Goal: Information Seeking & Learning: Find contact information

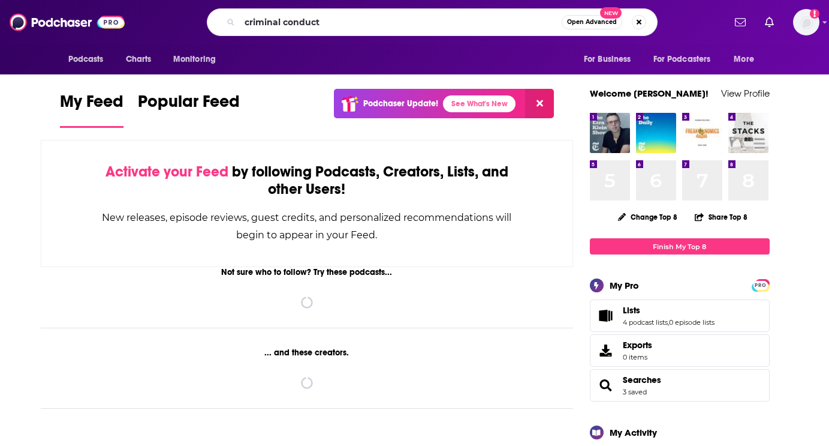
type input "criminal conduct"
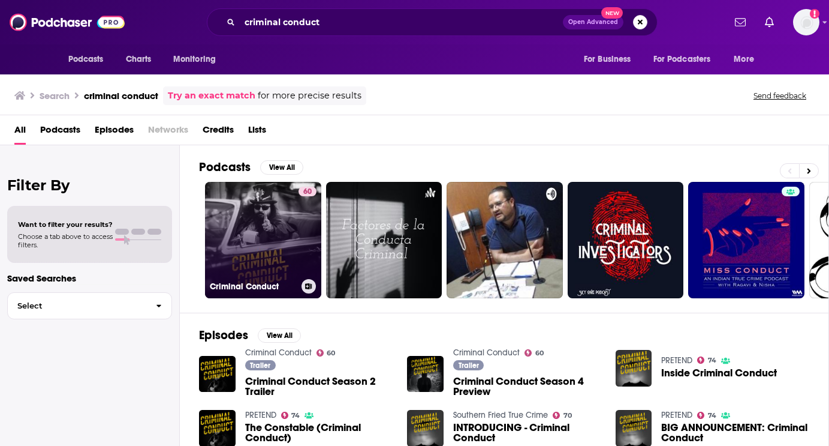
click at [241, 203] on link "60 Criminal Conduct" at bounding box center [263, 240] width 116 height 116
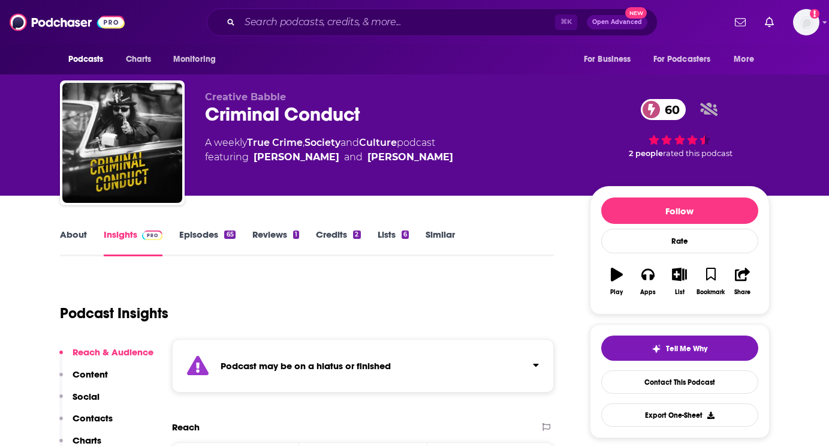
click at [180, 231] on link "Episodes 65" at bounding box center [207, 242] width 56 height 28
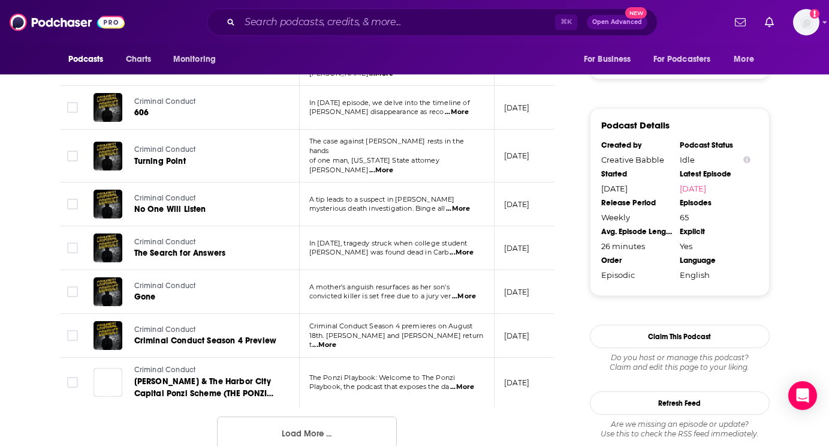
scroll to position [1148, 0]
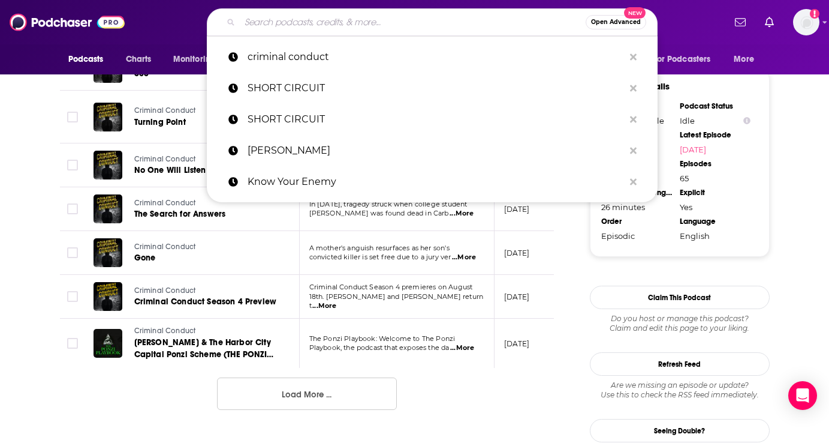
click at [374, 20] on input "Search podcasts, credits, & more..." at bounding box center [413, 22] width 346 height 19
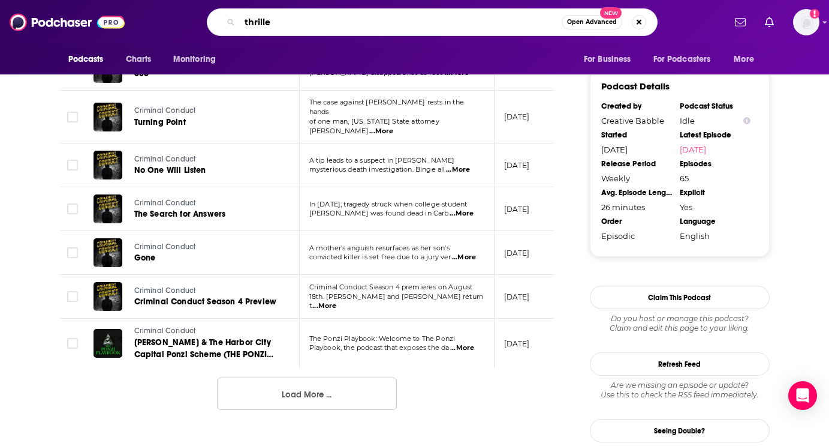
type input "thriller"
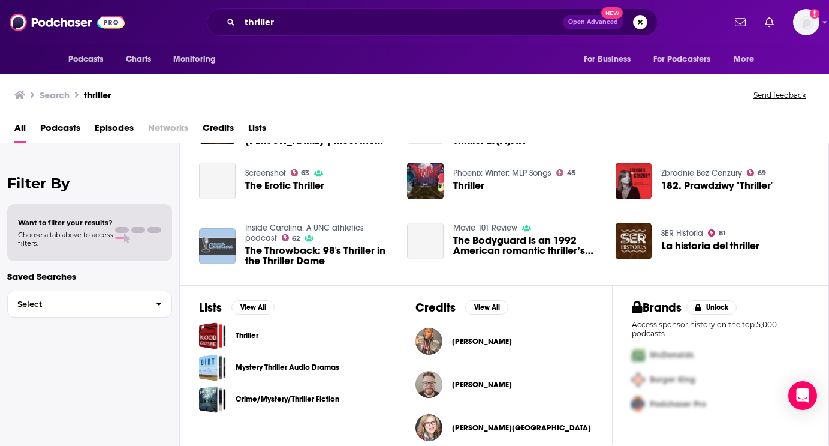
scroll to position [261, 0]
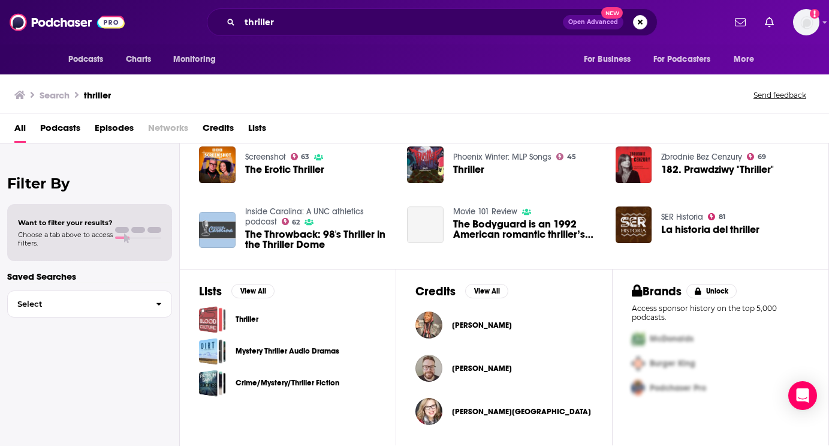
click at [209, 324] on div "Thriller" at bounding box center [208, 319] width 19 height 27
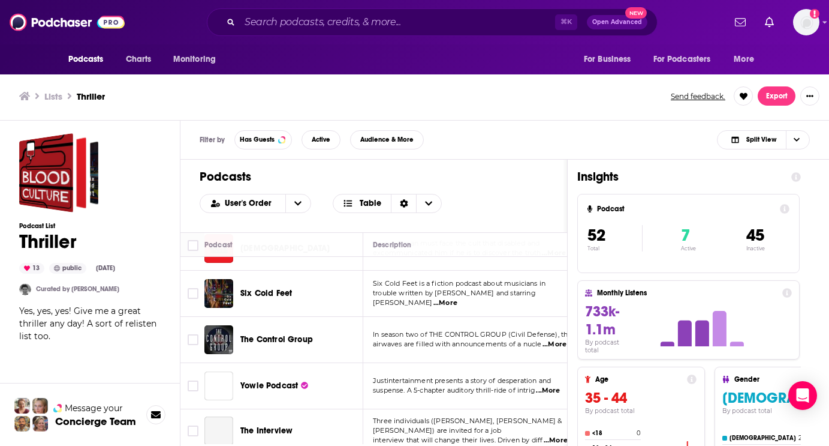
scroll to position [82, 0]
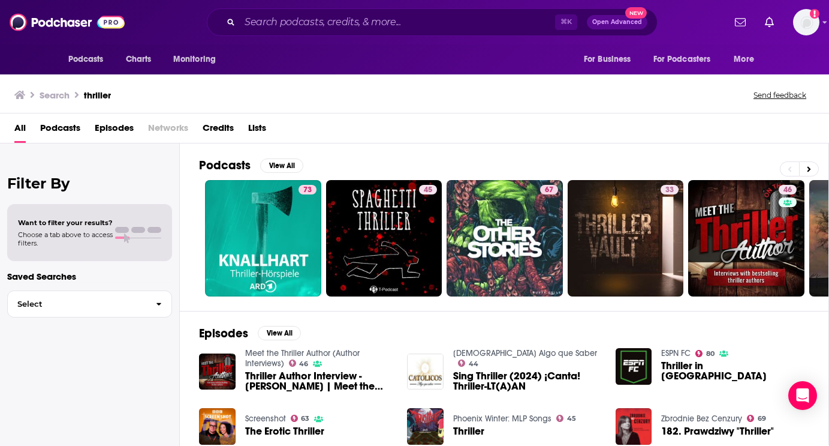
click at [606, 20] on span "Open Advanced" at bounding box center [617, 22] width 50 height 6
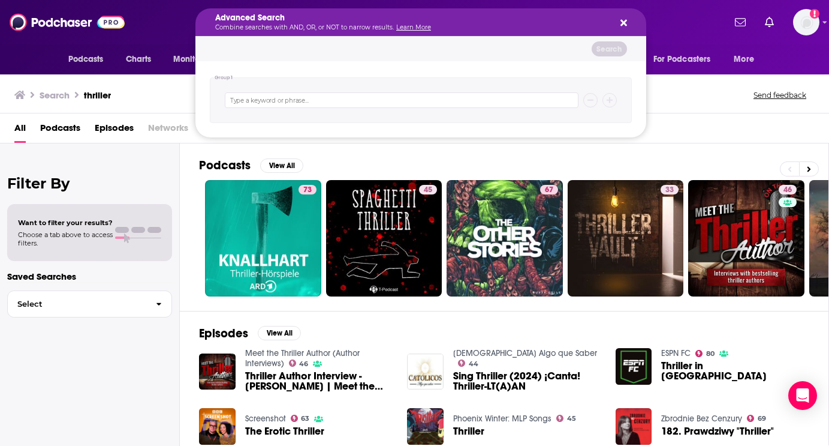
click at [625, 22] on icon "Search podcasts, credits, & more..." at bounding box center [624, 23] width 7 height 10
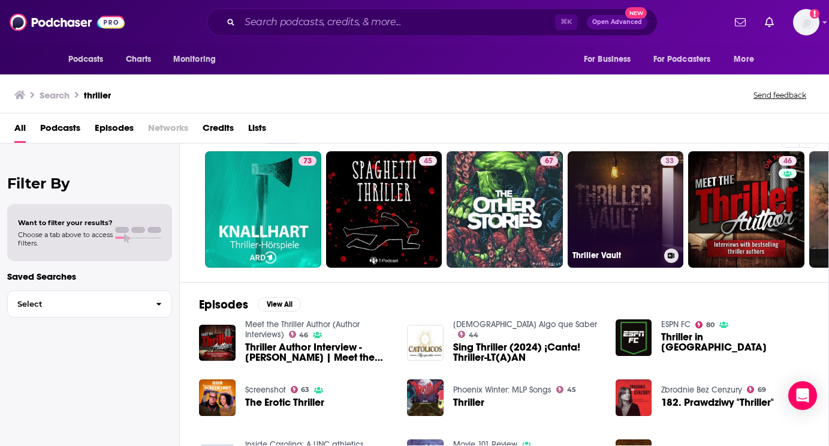
scroll to position [33, 0]
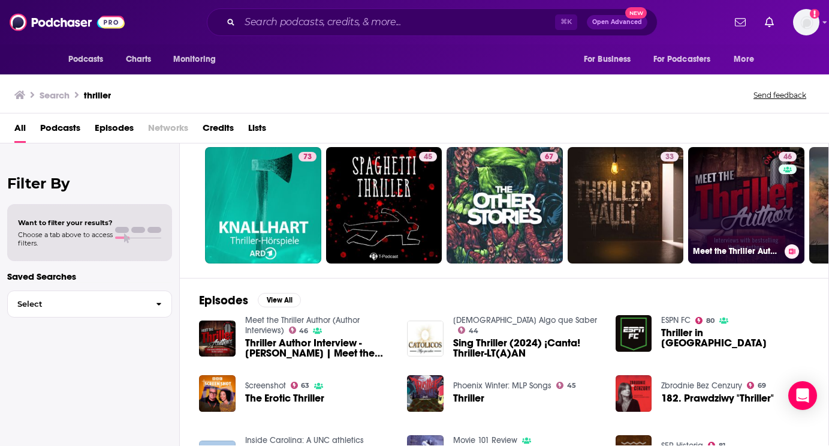
click at [748, 212] on link "46 Meet the Thriller Author (Author Interviews)" at bounding box center [746, 205] width 116 height 116
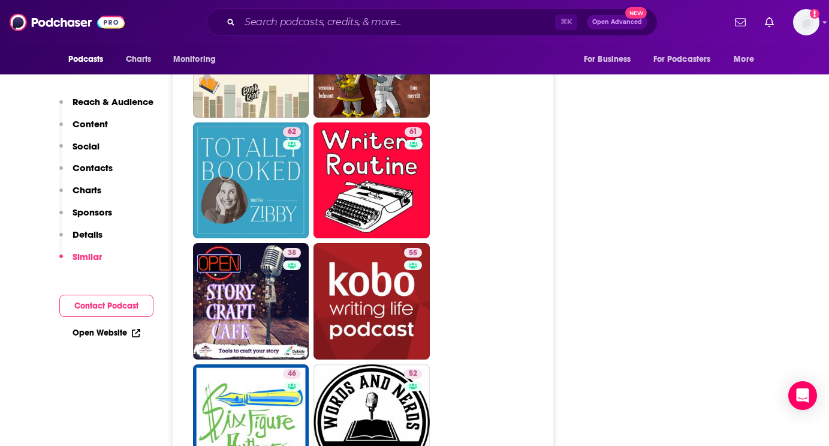
scroll to position [2153, 0]
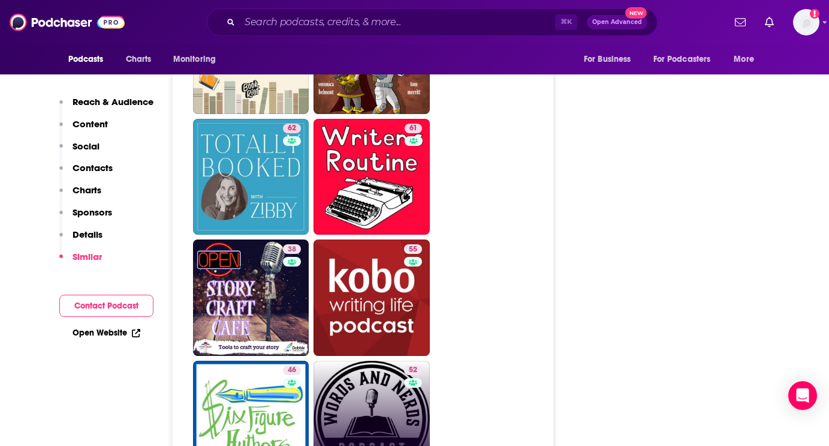
click at [370, 360] on link "52 Words and Nerds: Authors, books and literature." at bounding box center [372, 418] width 116 height 116
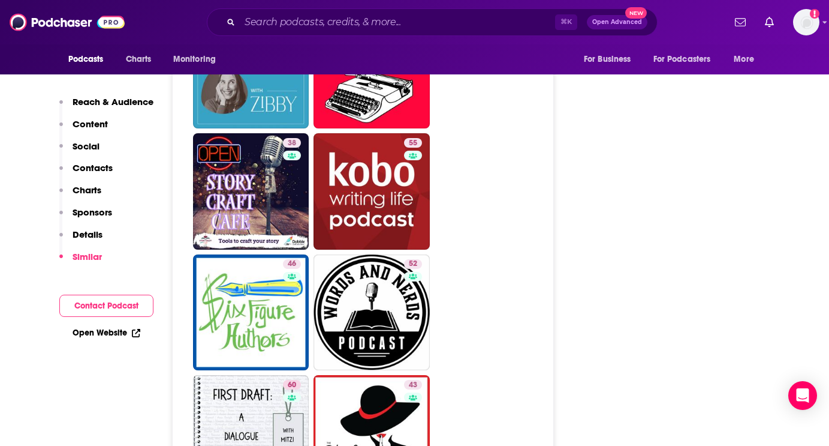
scroll to position [2260, 0]
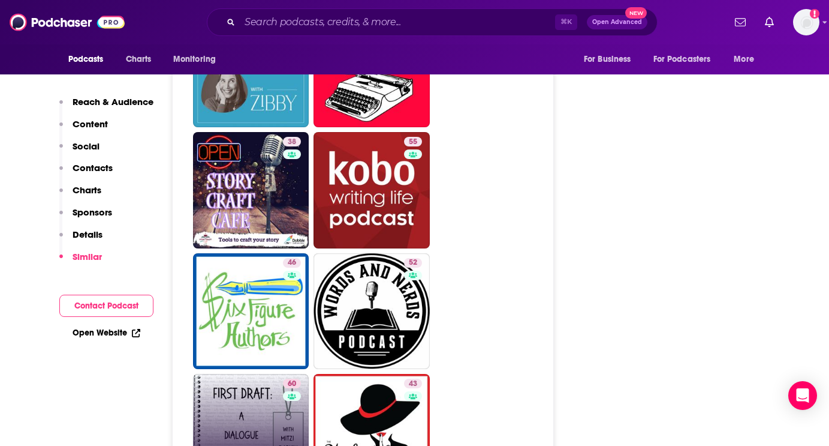
click at [256, 374] on link "60 First Draft: A Dialogue on Writing" at bounding box center [251, 432] width 116 height 116
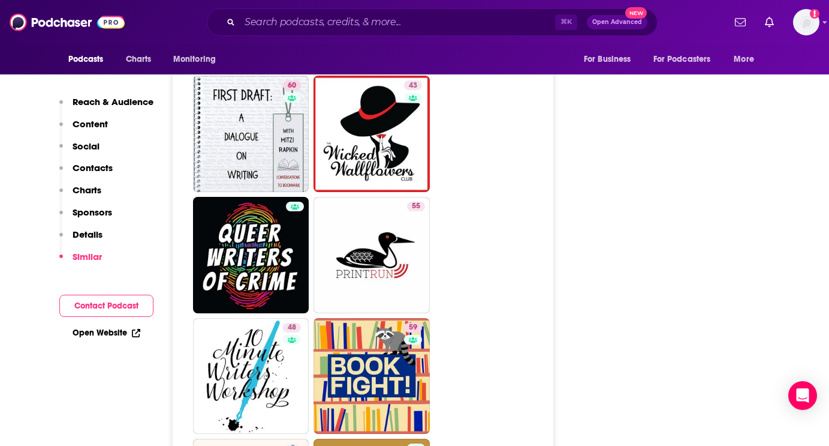
scroll to position [2564, 0]
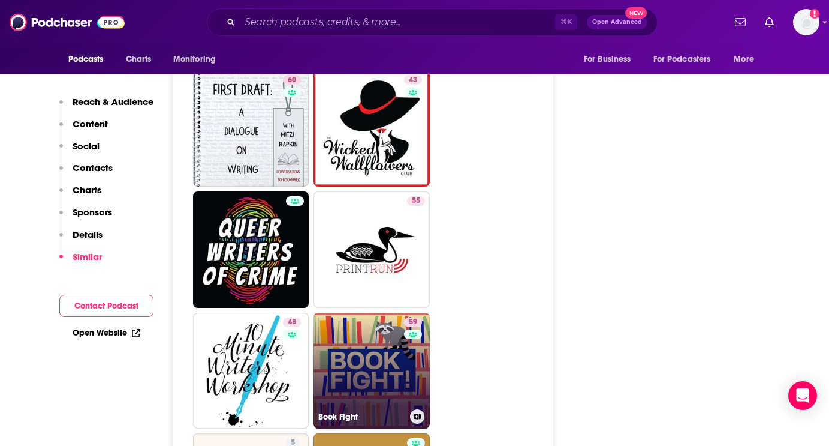
click at [356, 314] on link "59 Book Fight" at bounding box center [372, 370] width 116 height 116
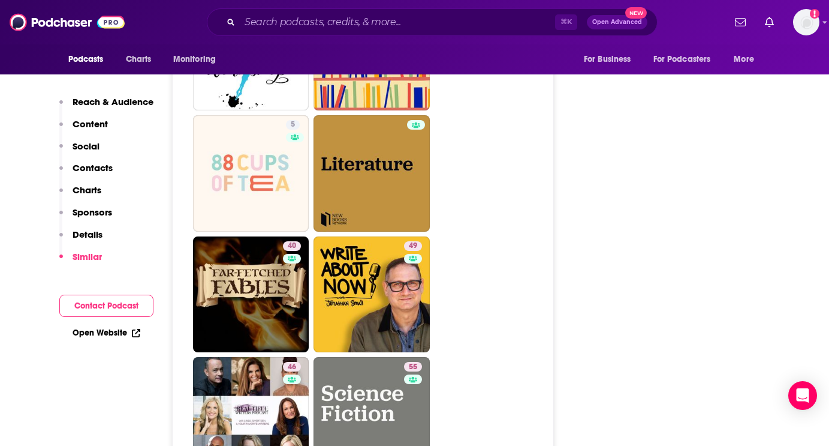
scroll to position [2892, 0]
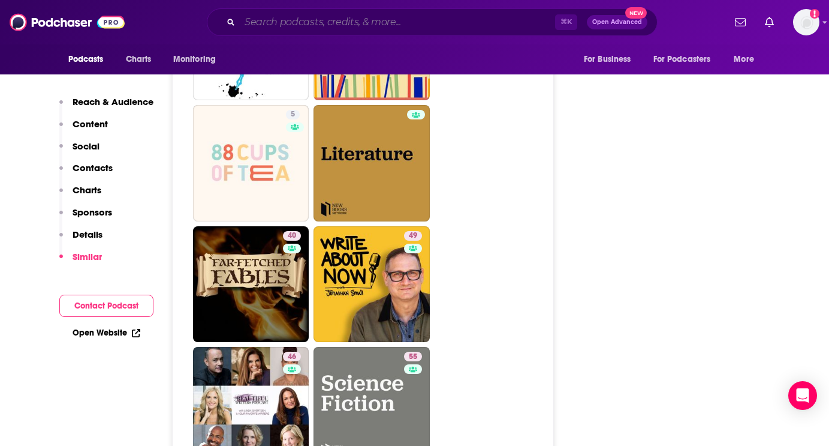
click at [302, 22] on input "Search podcasts, credits, & more..." at bounding box center [397, 22] width 315 height 19
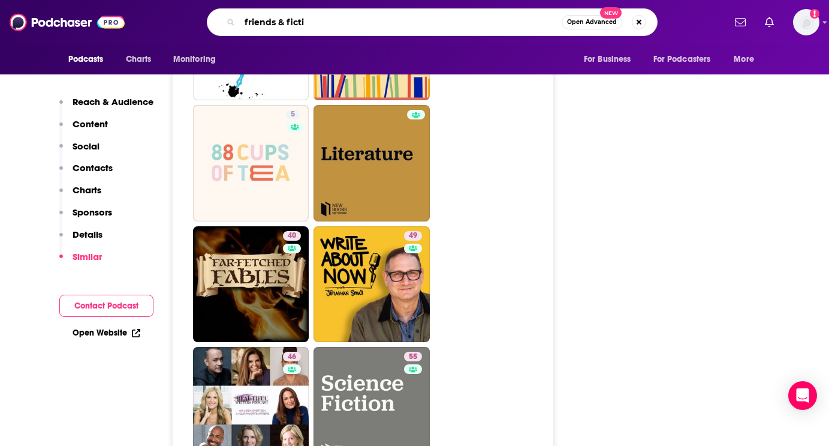
type input "friends & fictio"
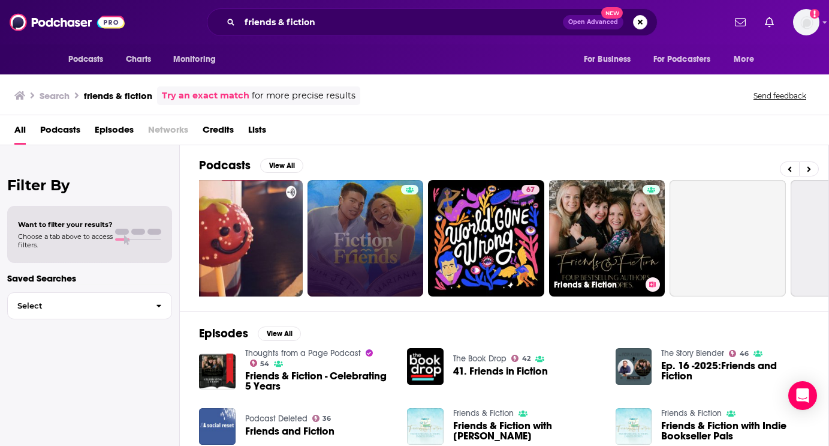
scroll to position [0, 269]
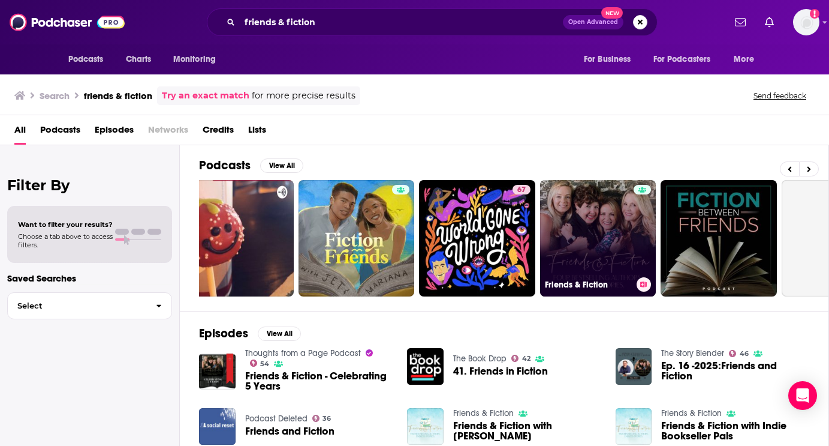
click at [612, 232] on link "Friends & Fiction" at bounding box center [598, 238] width 116 height 116
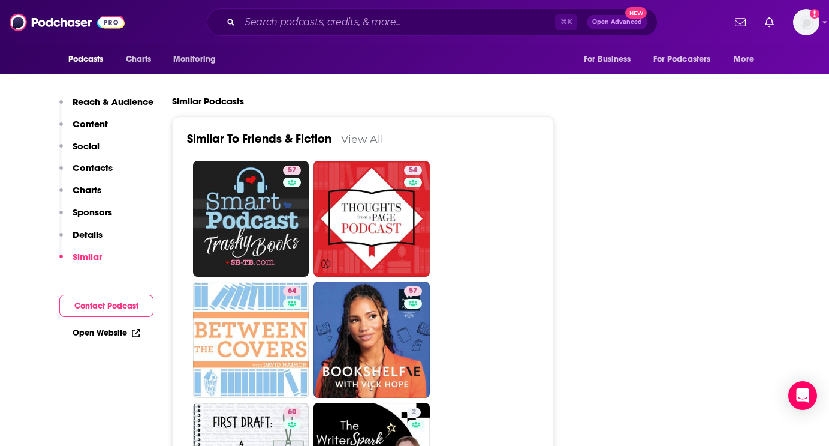
scroll to position [2068, 0]
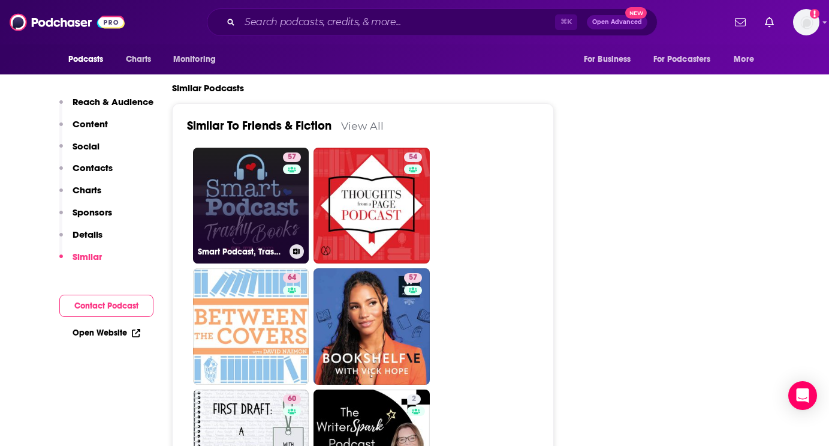
click at [258, 152] on link "57 Smart Podcast, Trashy Books: A Romance Novel Podcast" at bounding box center [251, 206] width 116 height 116
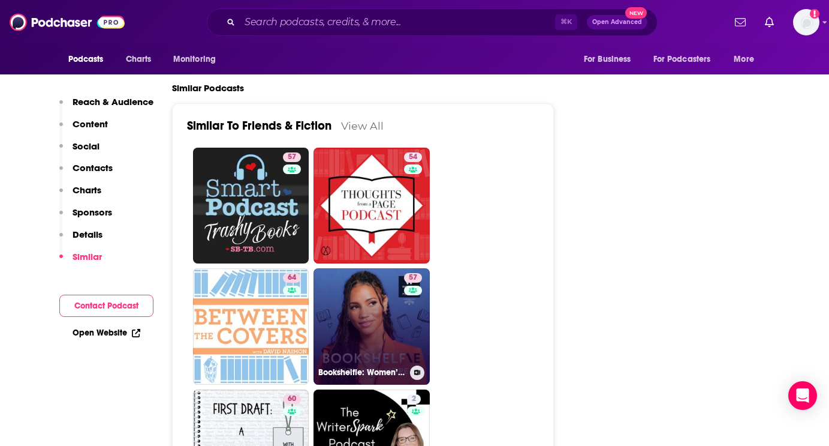
click at [403, 273] on link "57 Bookshelfie: Women’s Prize Podcast" at bounding box center [372, 326] width 116 height 116
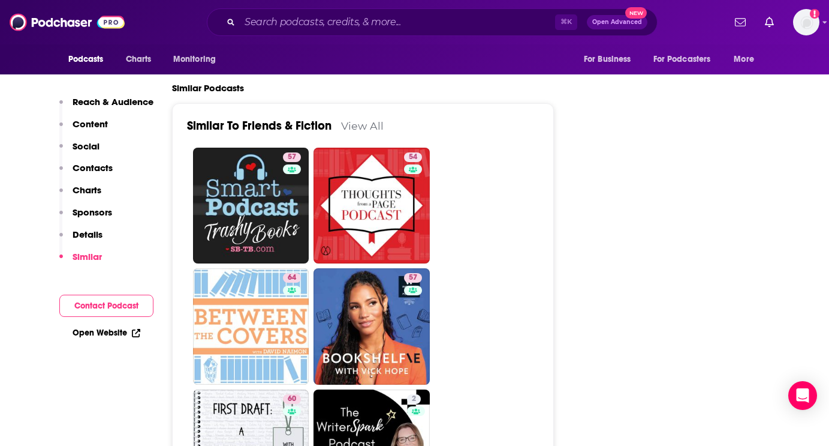
scroll to position [2176, 0]
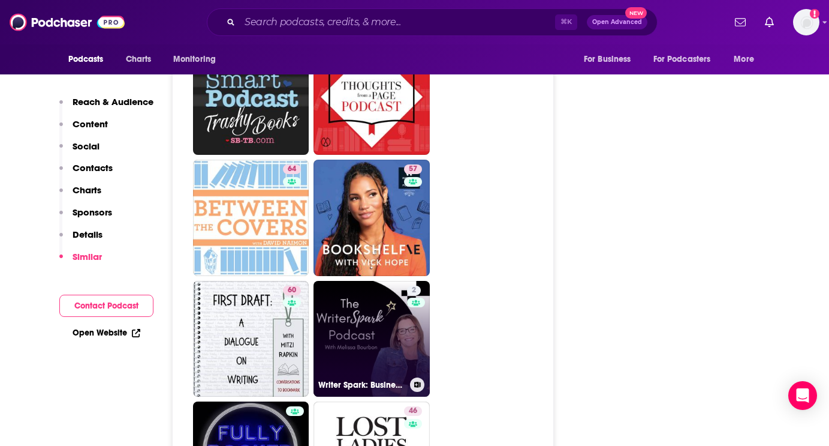
click at [369, 300] on link "2 Writer Spark: Business, Creativity, and the Craft of Writing" at bounding box center [372, 339] width 116 height 116
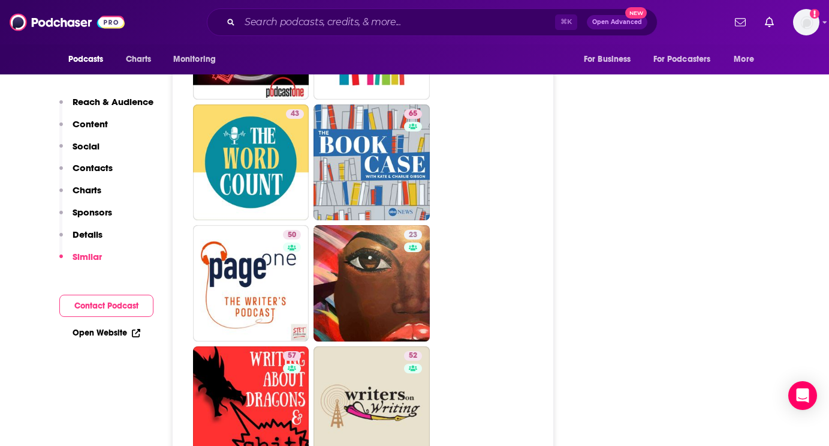
scroll to position [2597, 0]
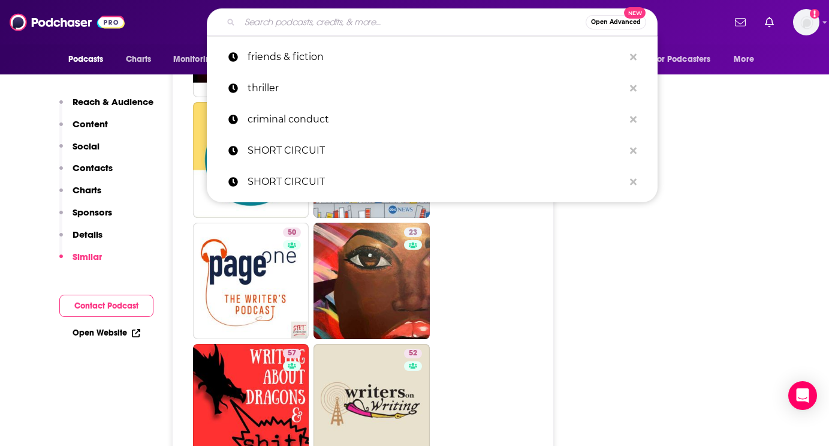
click at [352, 26] on input "Search podcasts, credits, & more..." at bounding box center [413, 22] width 346 height 19
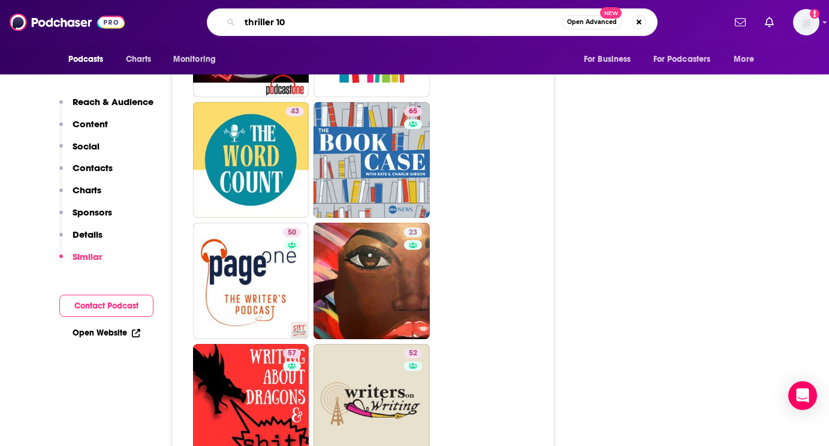
type input "thriller 101"
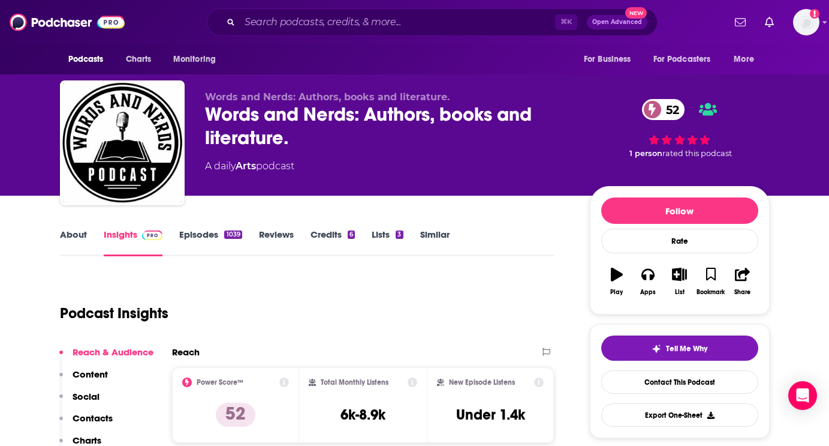
click at [65, 230] on link "About" at bounding box center [73, 242] width 27 height 28
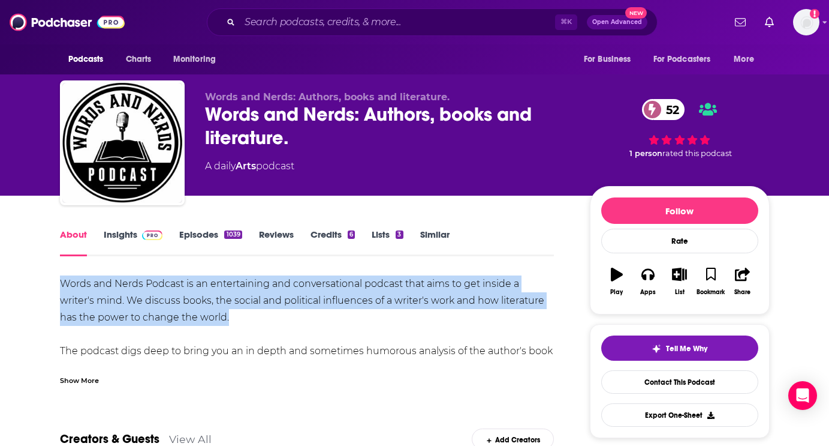
drag, startPoint x: 56, startPoint y: 287, endPoint x: 272, endPoint y: 315, distance: 217.0
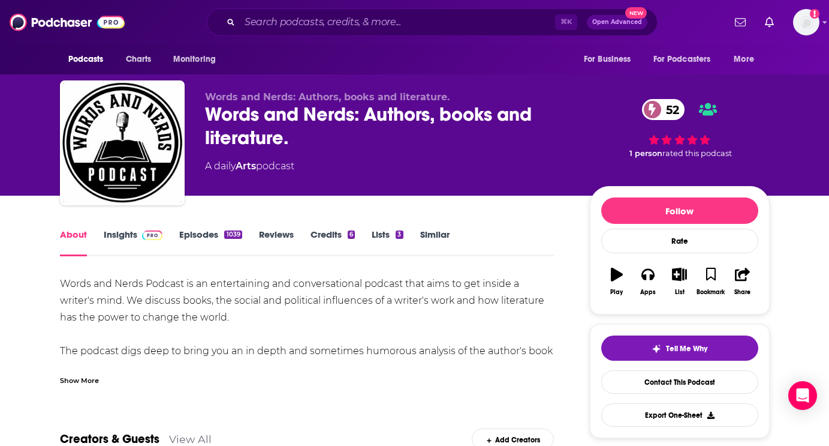
click at [95, 383] on div "Show More" at bounding box center [79, 379] width 39 height 11
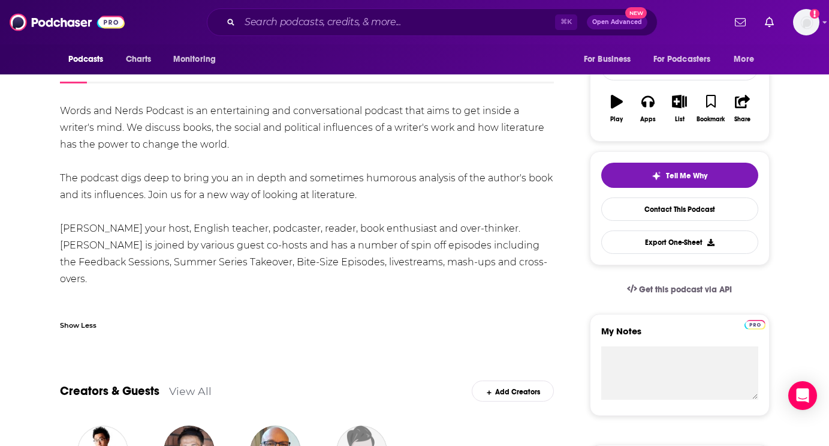
scroll to position [185, 0]
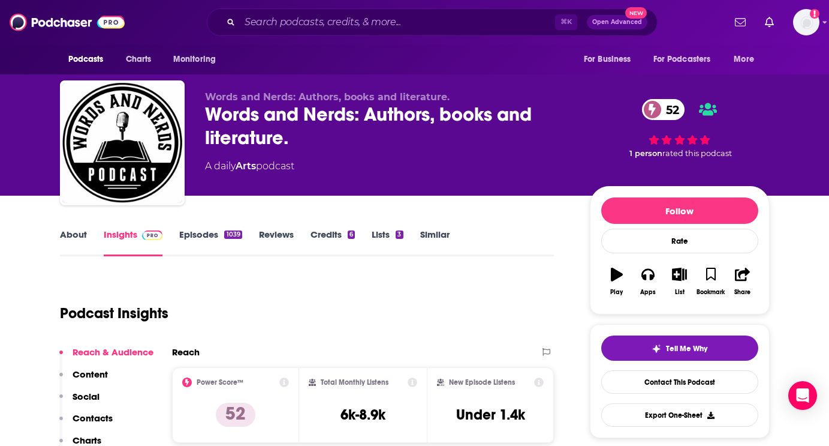
click at [326, 117] on div "Words and Nerds: Authors, books and literature. 52" at bounding box center [388, 126] width 366 height 47
drag, startPoint x: 326, startPoint y: 117, endPoint x: 242, endPoint y: 116, distance: 84.0
click at [242, 116] on div "Words and Nerds: Authors, books and literature. 52" at bounding box center [388, 126] width 366 height 47
copy h2 "Words and Nerds"
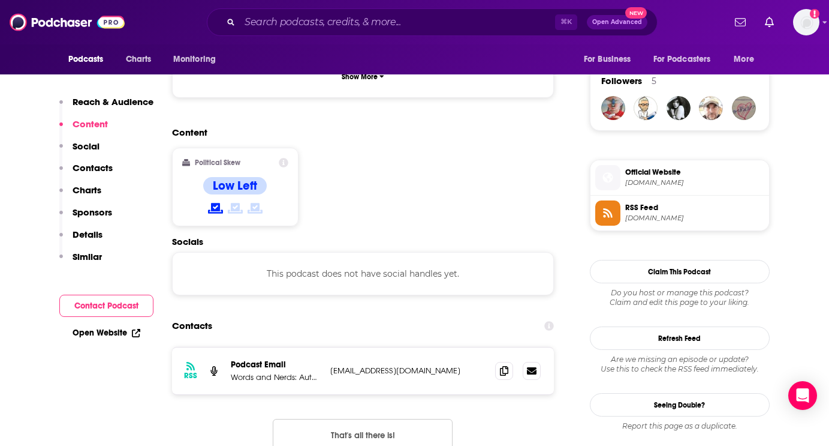
scroll to position [859, 0]
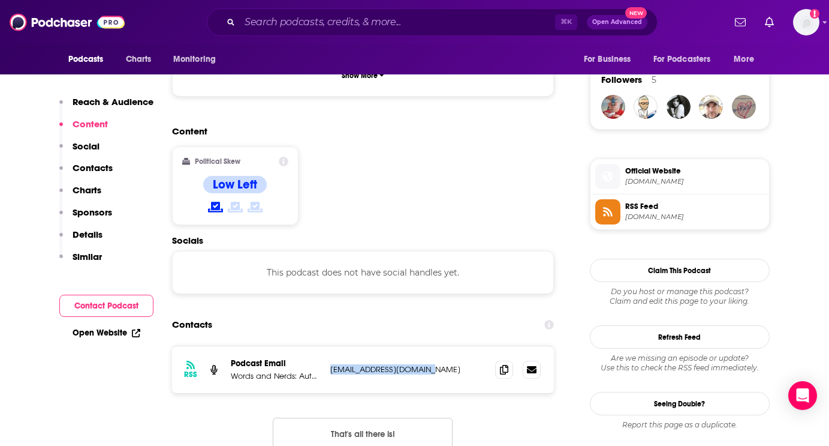
drag, startPoint x: 447, startPoint y: 332, endPoint x: 332, endPoint y: 332, distance: 115.1
click at [332, 364] on p "wordsandnerds@gmail.com" at bounding box center [408, 369] width 156 height 10
copy p "wordsandnerds@gmail.com"
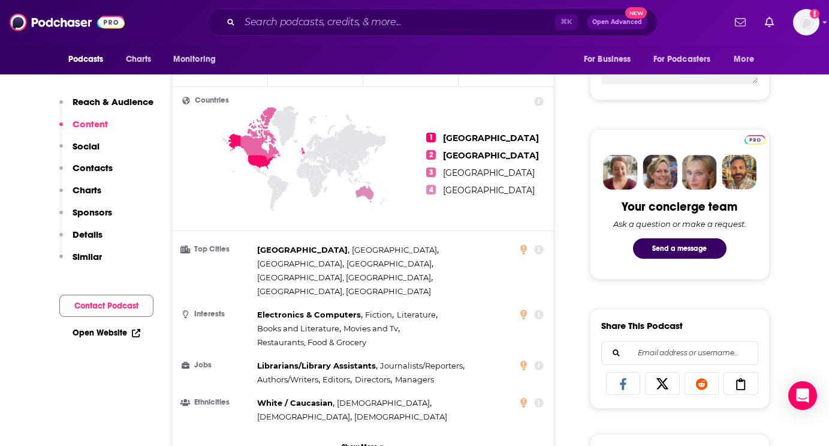
scroll to position [0, 0]
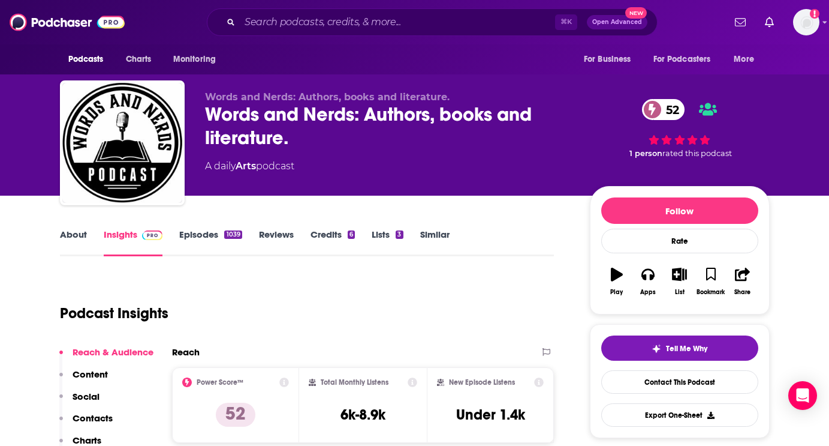
click at [79, 235] on link "About" at bounding box center [73, 242] width 27 height 28
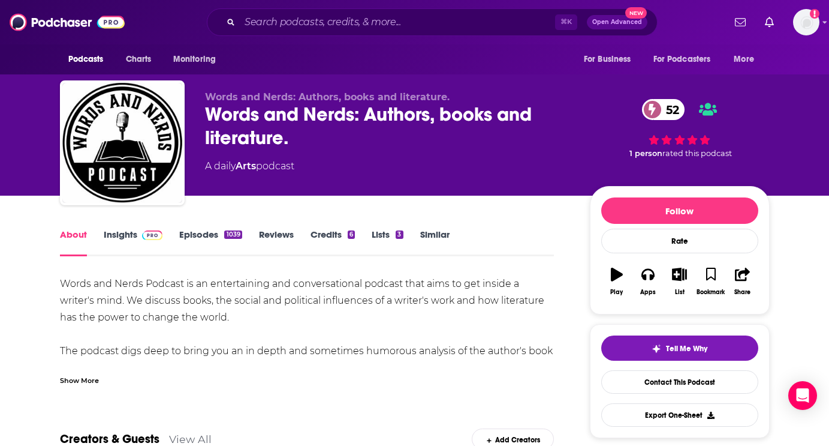
click at [216, 239] on link "Episodes 1039" at bounding box center [210, 242] width 62 height 28
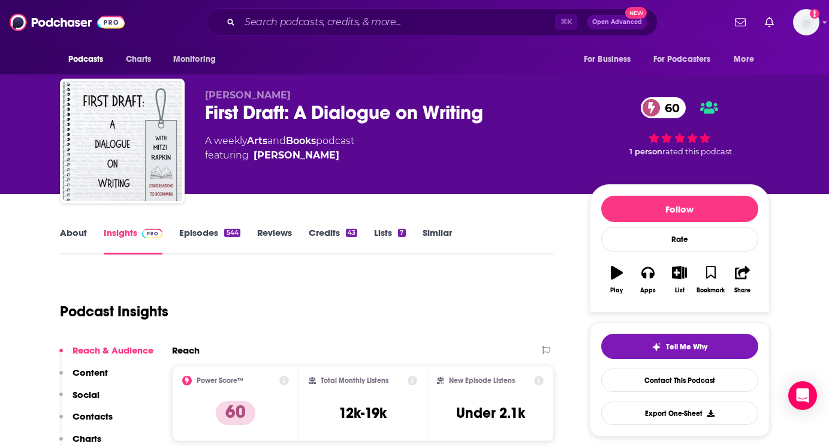
scroll to position [6, 0]
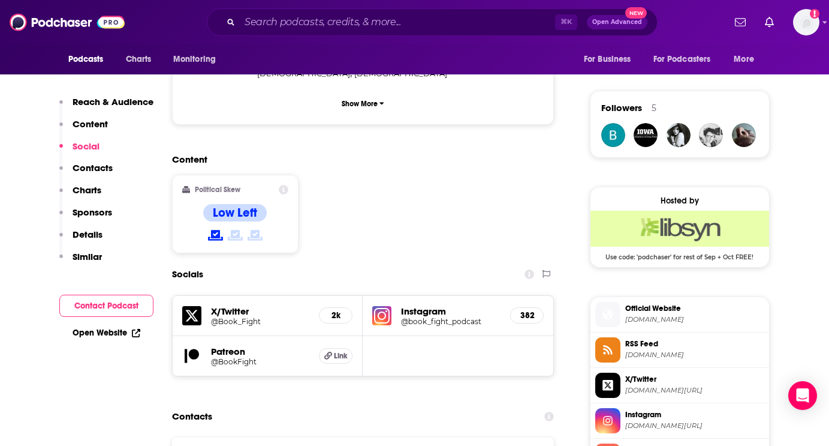
scroll to position [852, 0]
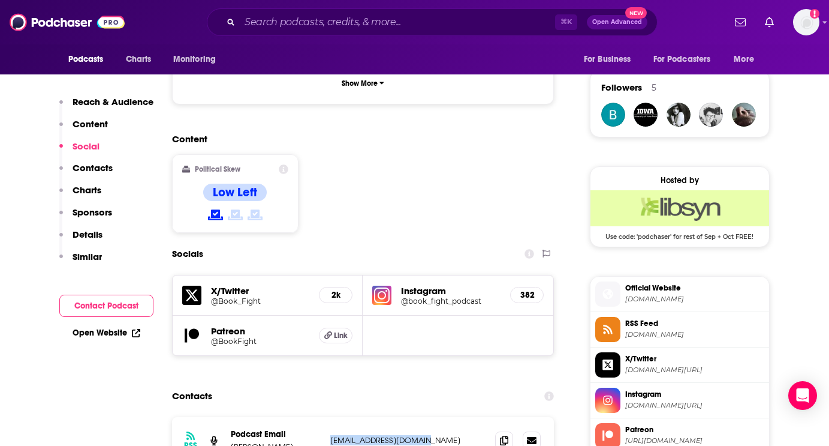
drag, startPoint x: 441, startPoint y: 387, endPoint x: 327, endPoint y: 389, distance: 114.0
click at [327, 417] on div "RSS Podcast Email Mike Ingram bookfightpod@gmail.com bookfightpod@gmail.com" at bounding box center [363, 440] width 383 height 47
copy p "bookfightpod@gmail.com"
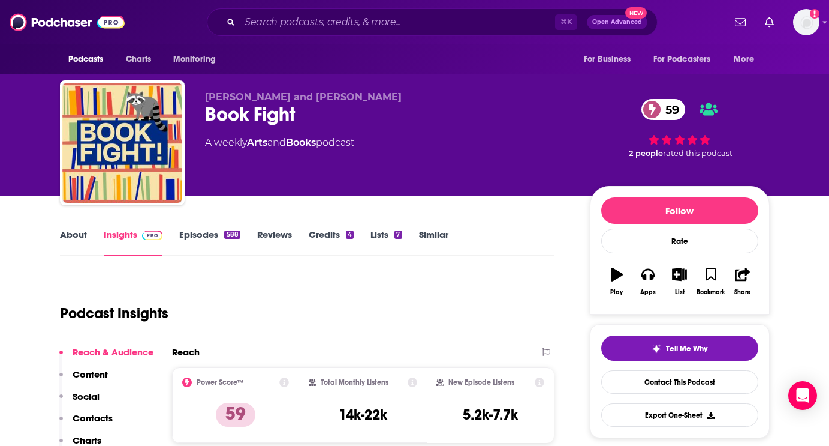
click at [76, 234] on link "About" at bounding box center [73, 242] width 27 height 28
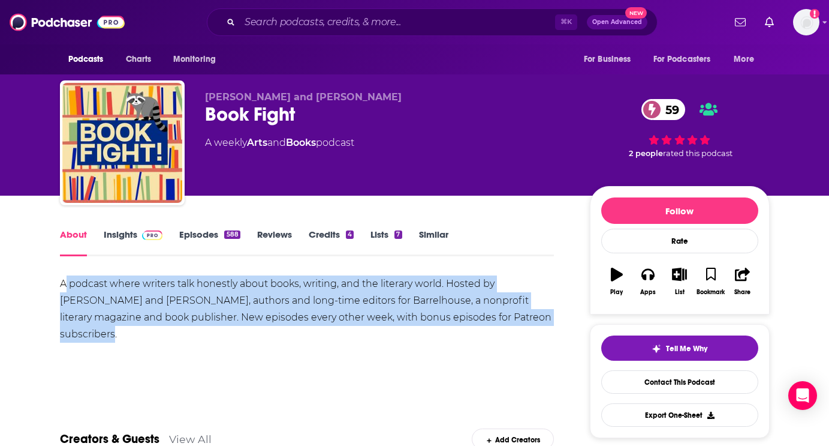
drag, startPoint x: 65, startPoint y: 287, endPoint x: 111, endPoint y: 336, distance: 67.5
click at [111, 336] on div "A podcast where writers talk honestly about books, writing, and the literary wo…" at bounding box center [307, 317] width 495 height 84
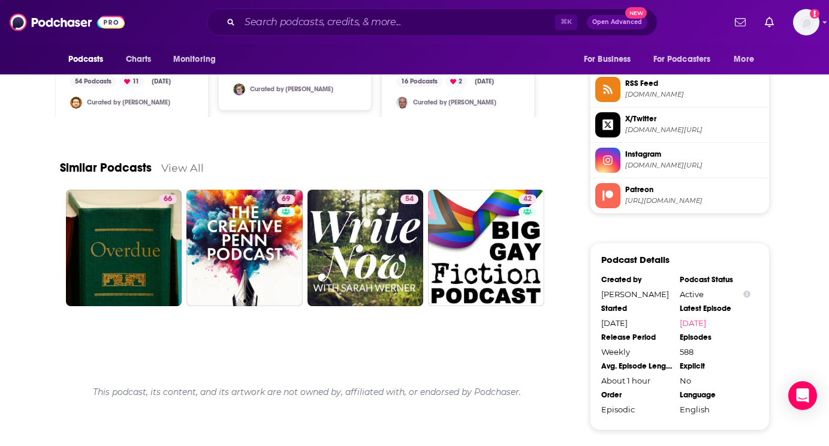
scroll to position [1098, 0]
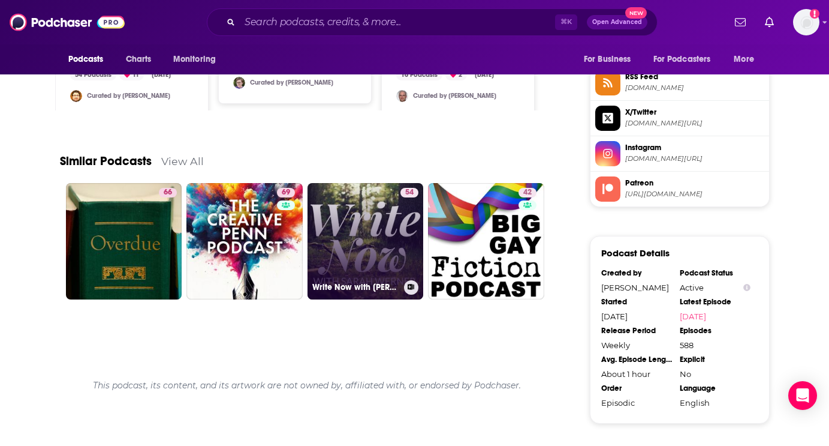
click at [366, 246] on link "54 Write Now with Sarah Werner" at bounding box center [366, 241] width 116 height 116
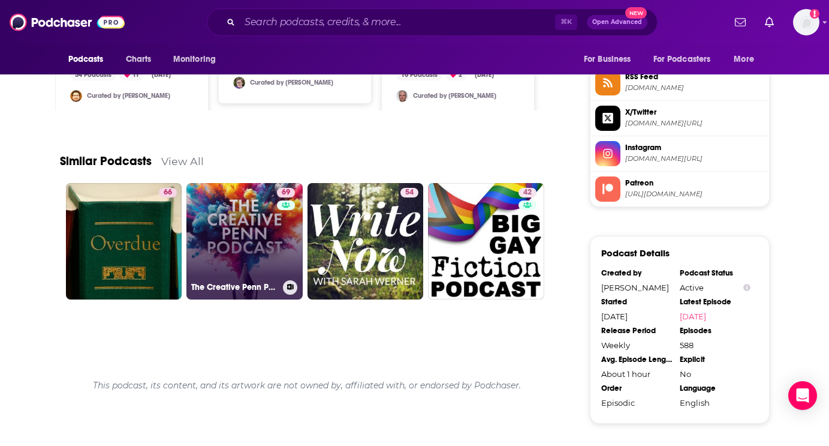
click at [244, 242] on link "69 The Creative Penn Podcast For Writers" at bounding box center [244, 241] width 116 height 116
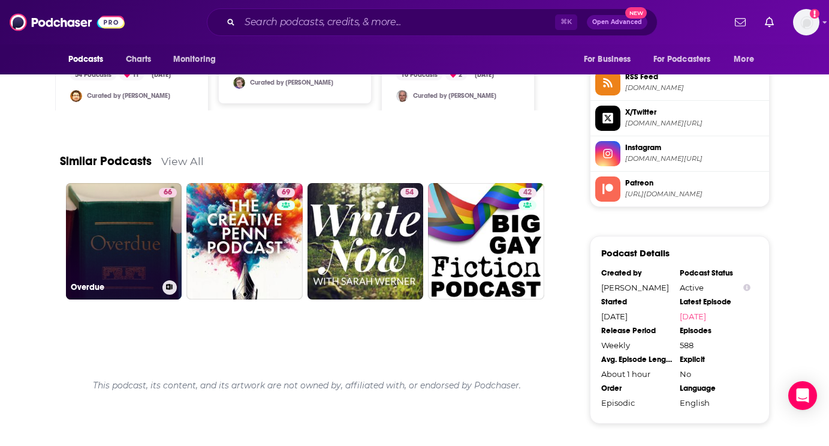
click at [128, 228] on link "66 Overdue" at bounding box center [124, 241] width 116 height 116
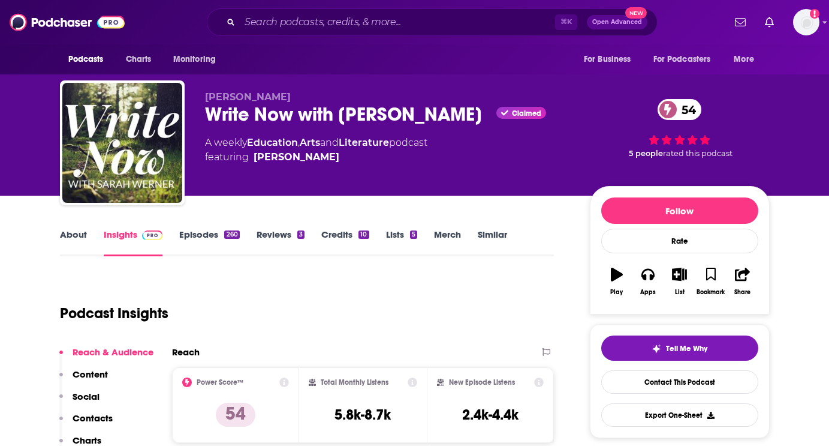
click at [65, 231] on link "About" at bounding box center [73, 242] width 27 height 28
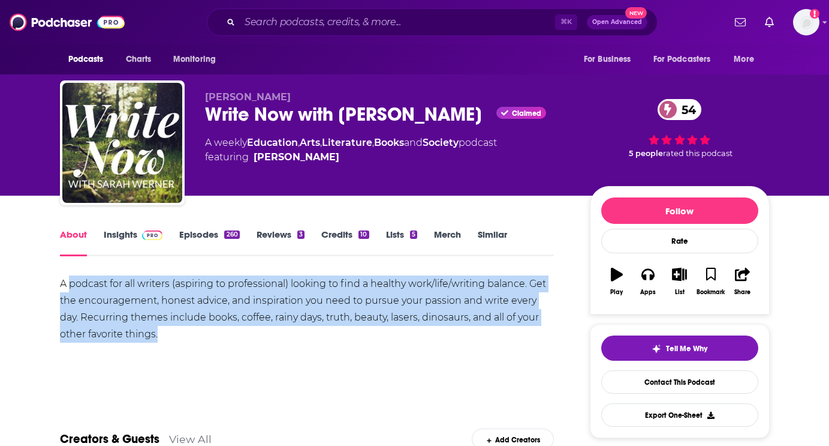
drag, startPoint x: 71, startPoint y: 281, endPoint x: 213, endPoint y: 354, distance: 159.8
click at [213, 354] on div "A podcast for all writers (aspiring to professional) looking to find a healthy …" at bounding box center [307, 317] width 495 height 84
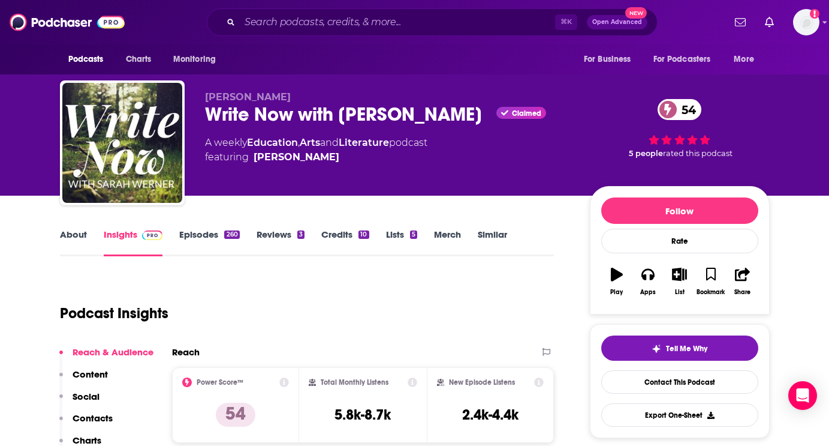
click at [202, 236] on link "Episodes 260" at bounding box center [209, 242] width 60 height 28
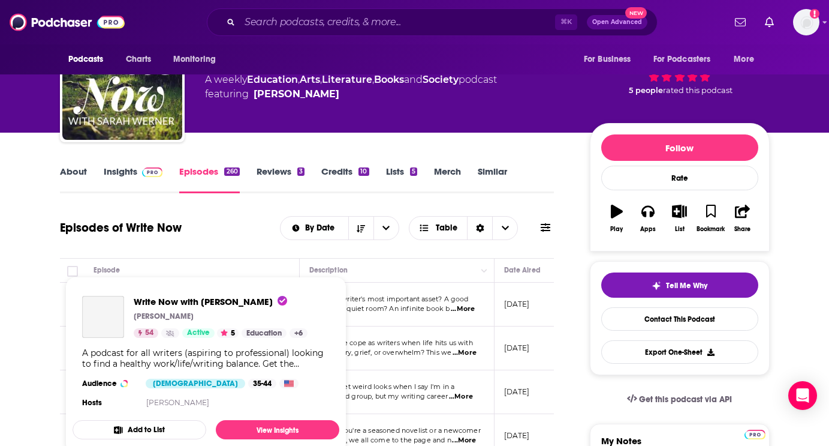
scroll to position [1, 0]
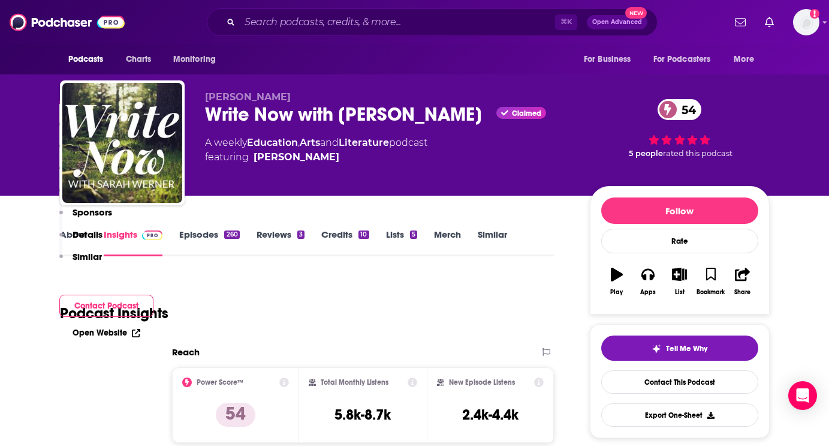
scroll to position [5743, 0]
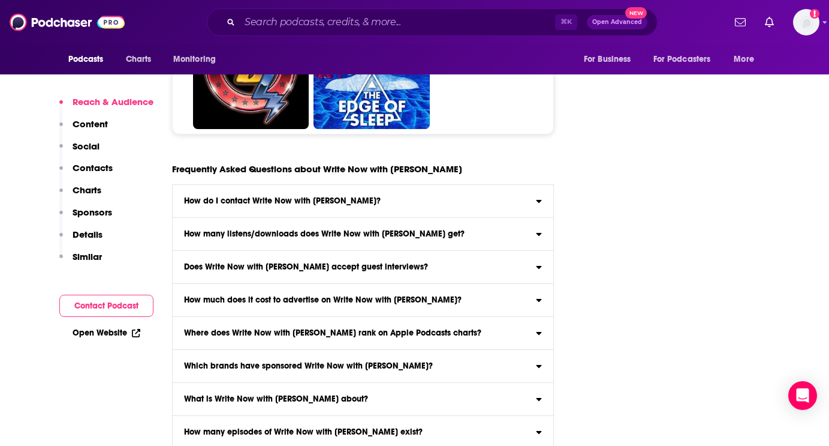
click at [445, 263] on div "Does Write Now with [PERSON_NAME] accept guest interviews?" at bounding box center [363, 267] width 381 height 8
click at [0, 0] on input "Does Write Now with [PERSON_NAME] accept guest interviews?" at bounding box center [0, 0] width 0 height 0
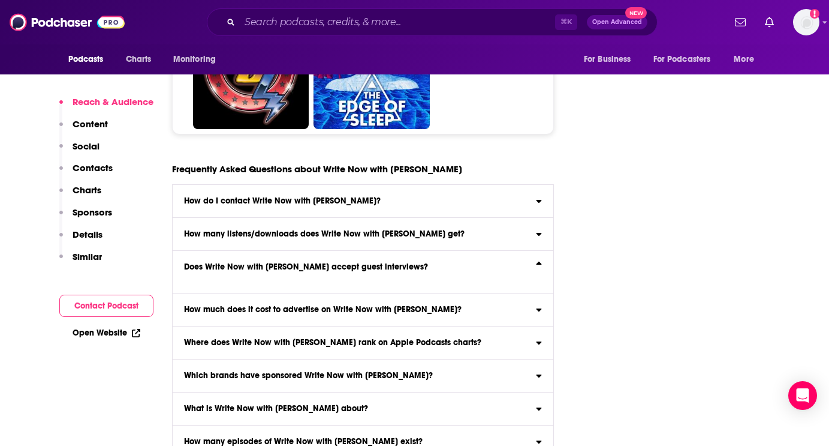
click at [539, 261] on icon at bounding box center [539, 262] width 5 height 3
click at [0, 0] on input "Does Write Now with [PERSON_NAME] accept guest interviews?" at bounding box center [0, 0] width 0 height 0
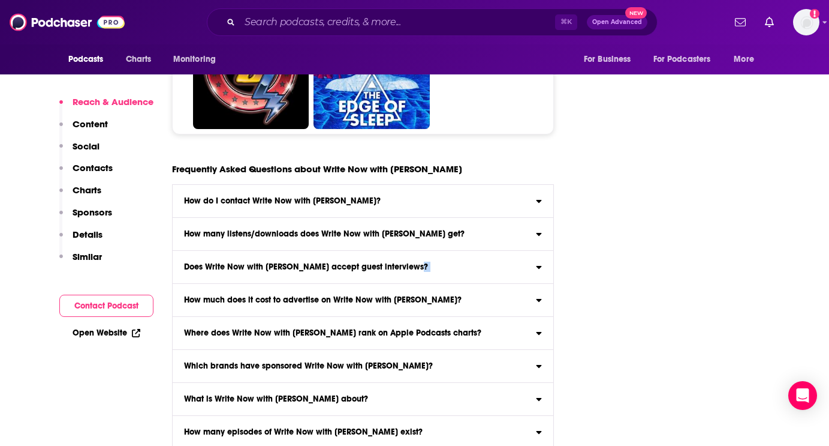
click at [539, 260] on icon at bounding box center [539, 265] width 6 height 10
click at [0, 0] on input "Does Write Now with [PERSON_NAME] accept guest interviews?" at bounding box center [0, 0] width 0 height 0
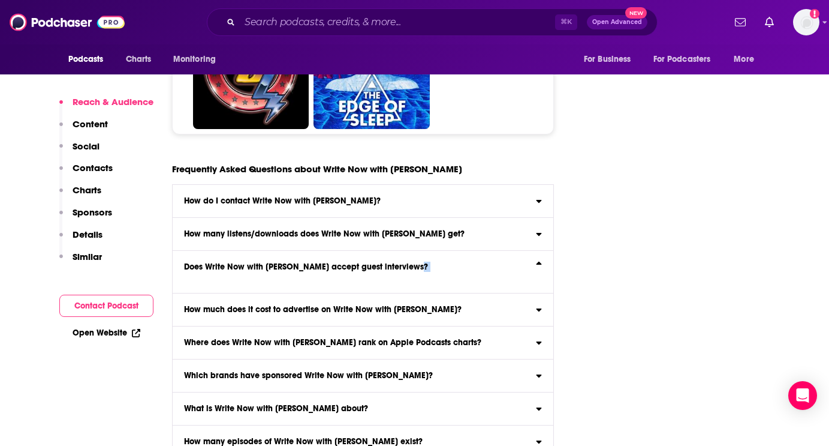
click at [539, 261] on icon at bounding box center [539, 262] width 5 height 3
click at [0, 0] on input "Does Write Now with [PERSON_NAME] accept guest interviews?" at bounding box center [0, 0] width 0 height 0
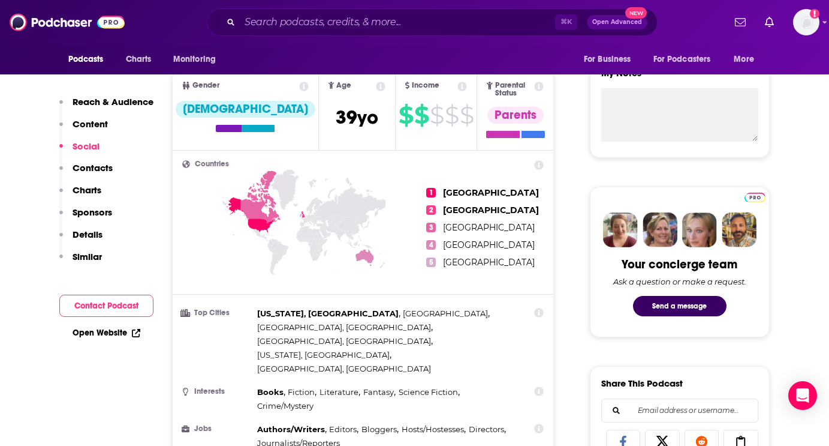
scroll to position [0, 0]
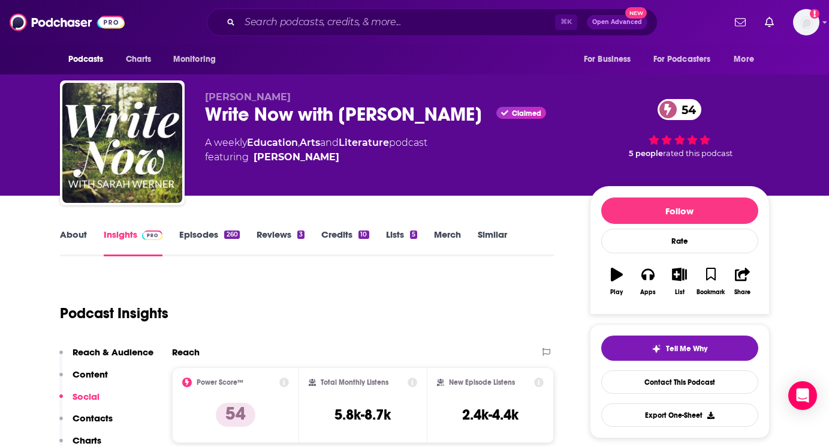
click at [217, 238] on link "Episodes 260" at bounding box center [209, 242] width 60 height 28
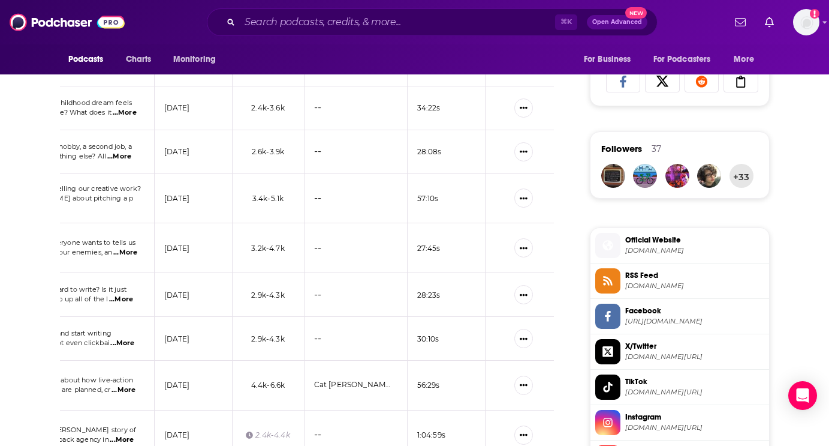
scroll to position [804, 0]
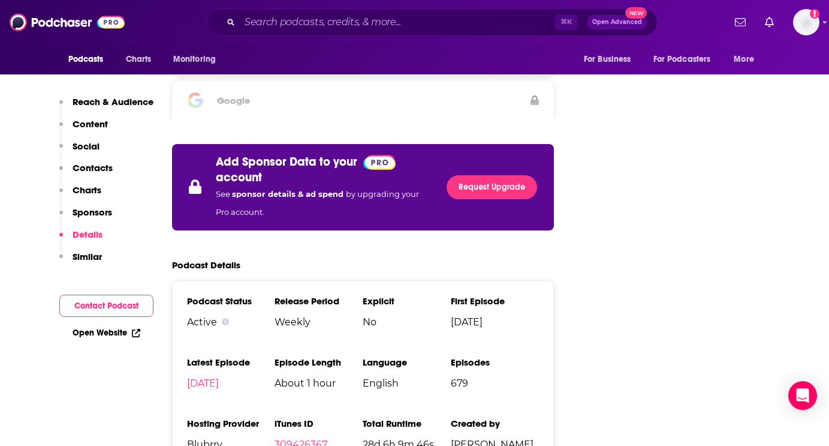
scroll to position [2070, 0]
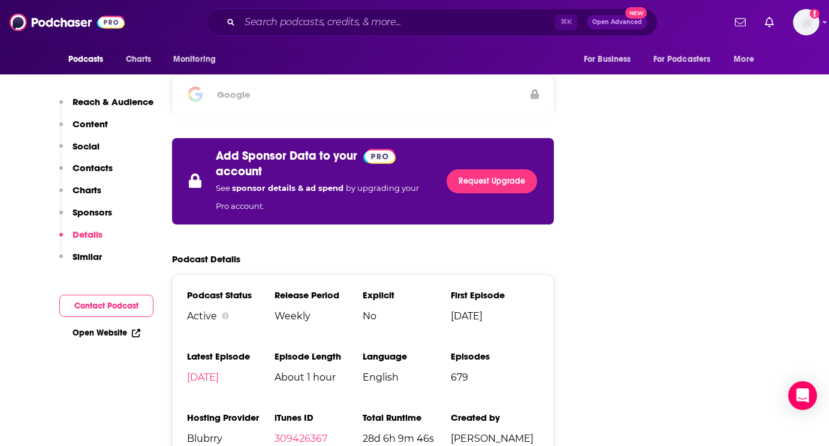
click at [550, 274] on div "Podcast Status Active Release Period Weekly Explicit No First Episode [DATE] La…" at bounding box center [363, 401] width 383 height 255
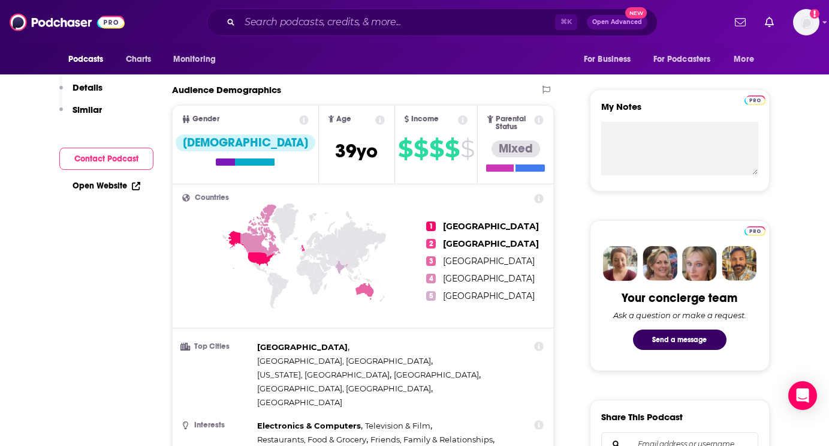
scroll to position [0, 0]
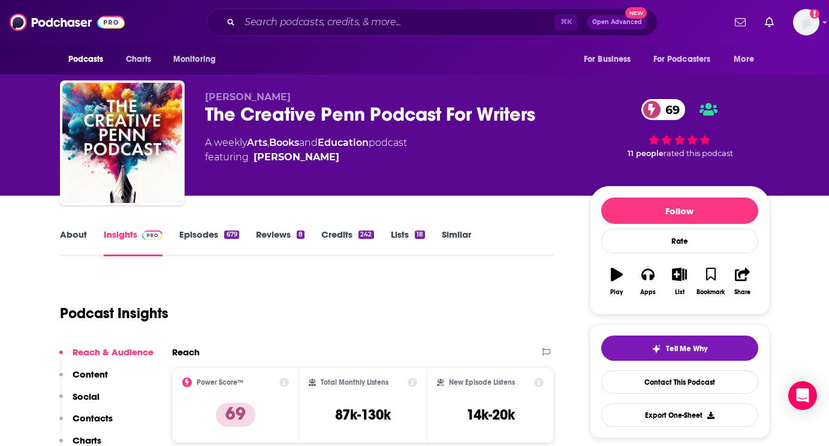
click at [209, 234] on link "Episodes 679" at bounding box center [208, 242] width 59 height 28
click at [254, 115] on div "The Creative Penn Podcast For Writers 69" at bounding box center [388, 114] width 366 height 23
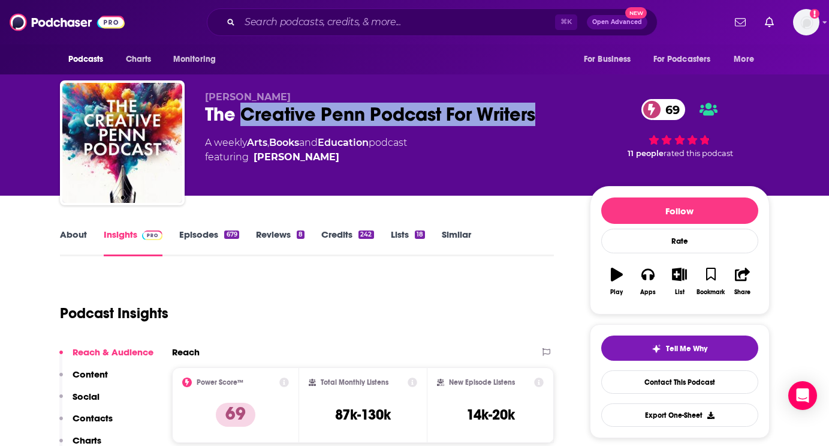
drag, startPoint x: 254, startPoint y: 115, endPoint x: 501, endPoint y: 125, distance: 247.3
click at [501, 125] on div "The Creative Penn Podcast For Writers 69" at bounding box center [388, 114] width 366 height 23
copy h2 "Creative Penn Podcast For Writers"
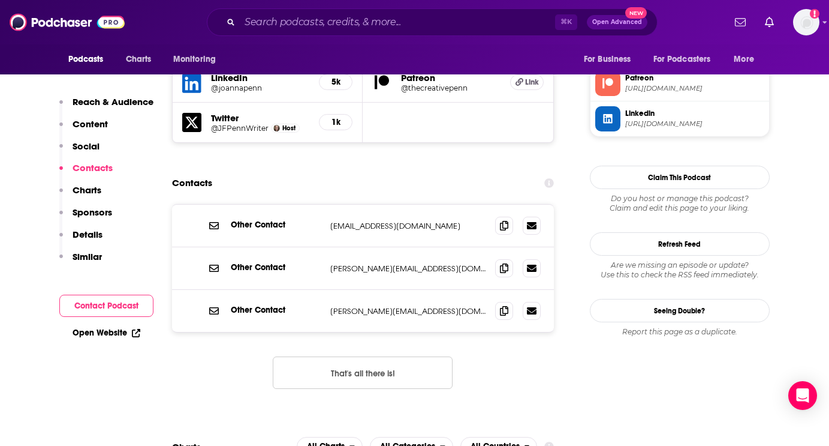
scroll to position [1212, 0]
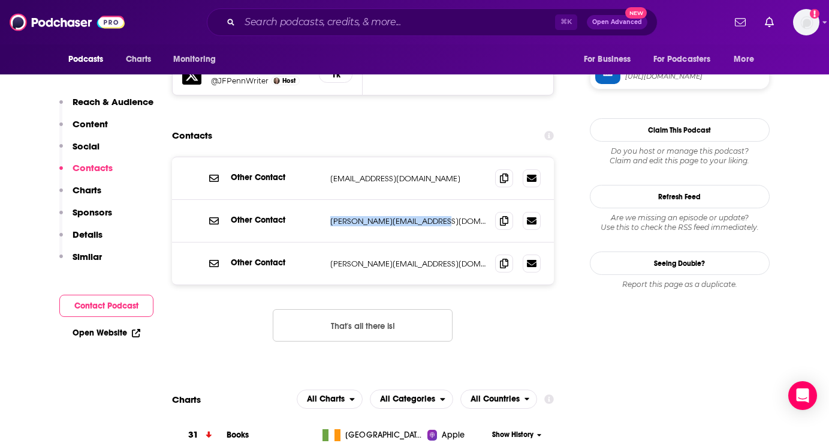
drag, startPoint x: 447, startPoint y: 160, endPoint x: 329, endPoint y: 163, distance: 118.2
click at [329, 200] on div "Other Contact [PERSON_NAME][EMAIL_ADDRESS][DOMAIN_NAME] [PERSON_NAME][EMAIL_ADD…" at bounding box center [363, 221] width 383 height 43
copy p "[PERSON_NAME][EMAIL_ADDRESS][DOMAIN_NAME]"
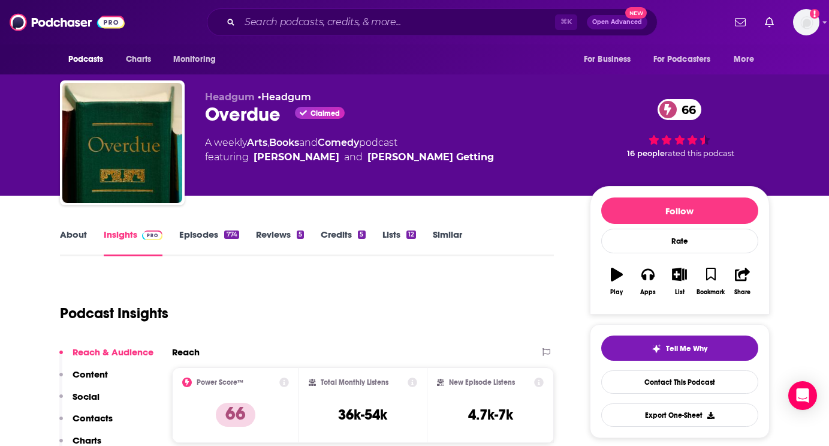
click at [73, 237] on link "About" at bounding box center [73, 242] width 27 height 28
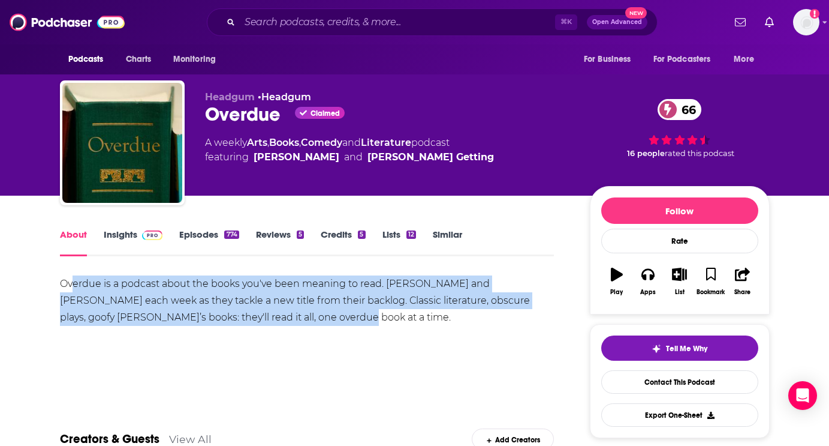
drag, startPoint x: 73, startPoint y: 281, endPoint x: 256, endPoint y: 336, distance: 191.6
click at [255, 335] on div "Overdue is a podcast about the books you've been meaning to read. [PERSON_NAME]…" at bounding box center [307, 317] width 495 height 84
click at [314, 326] on div "Overdue is a podcast about the books you've been meaning to read. [PERSON_NAME]…" at bounding box center [307, 300] width 495 height 50
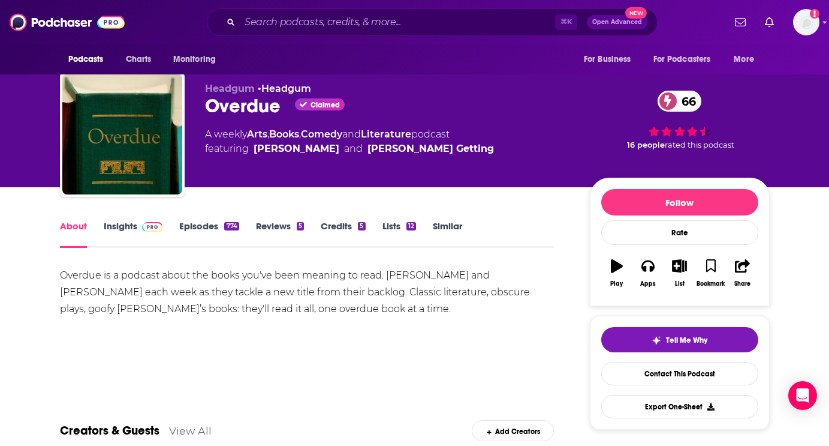
scroll to position [16, 0]
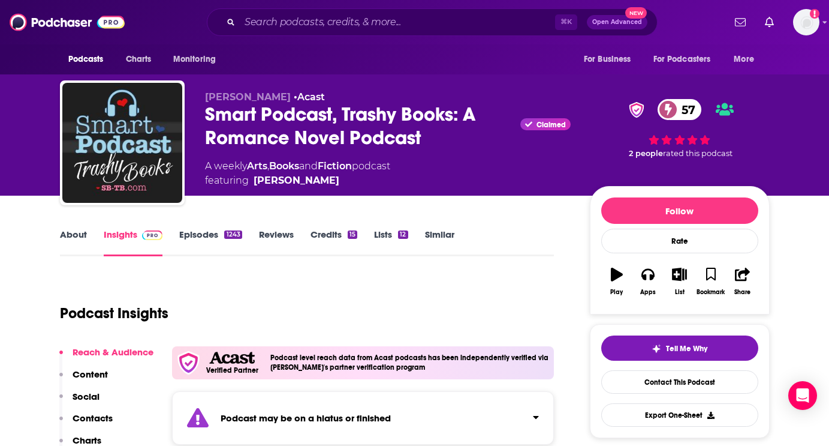
click at [207, 231] on link "Episodes 1243" at bounding box center [210, 242] width 62 height 28
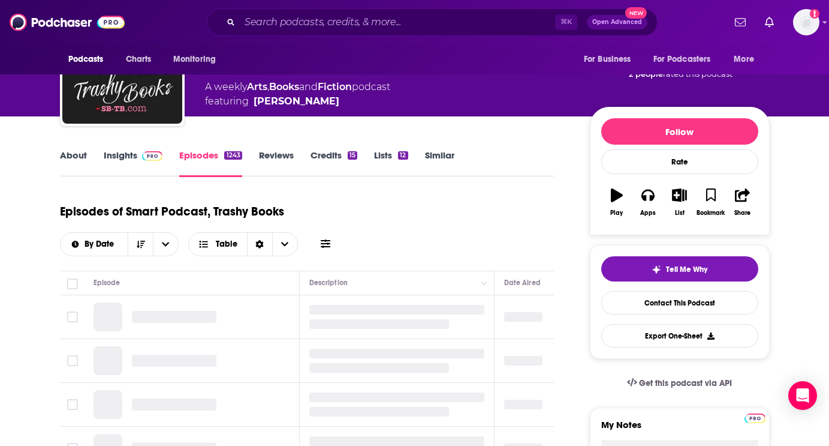
scroll to position [82, 0]
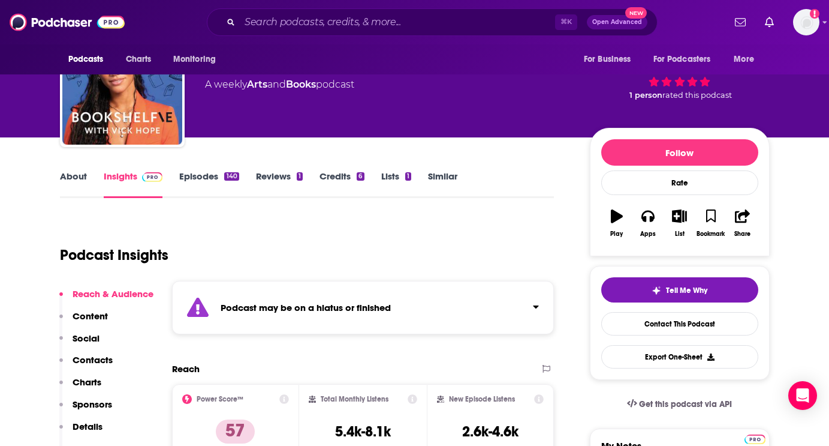
scroll to position [64, 0]
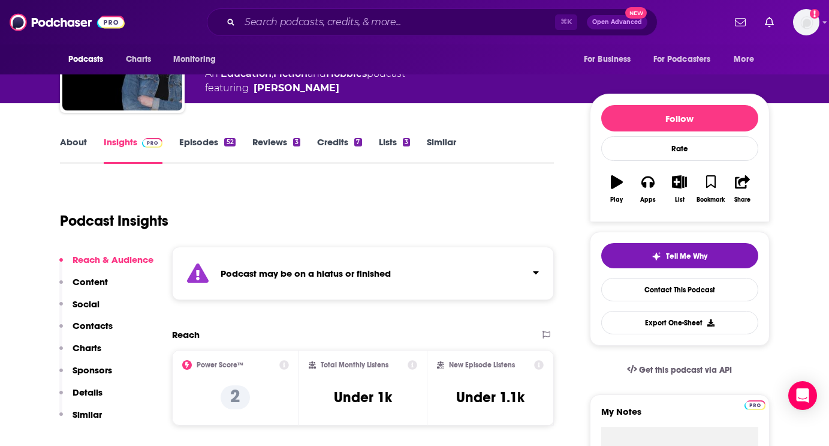
scroll to position [117, 0]
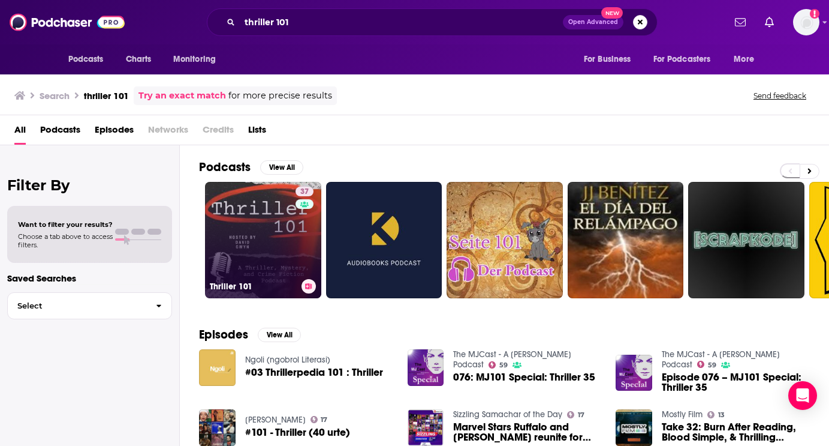
click at [248, 268] on link "37 Thriller 101" at bounding box center [263, 240] width 116 height 116
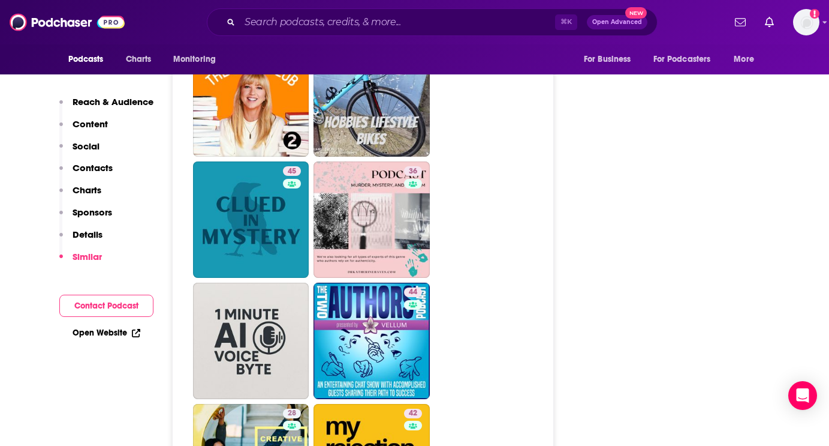
scroll to position [1974, 0]
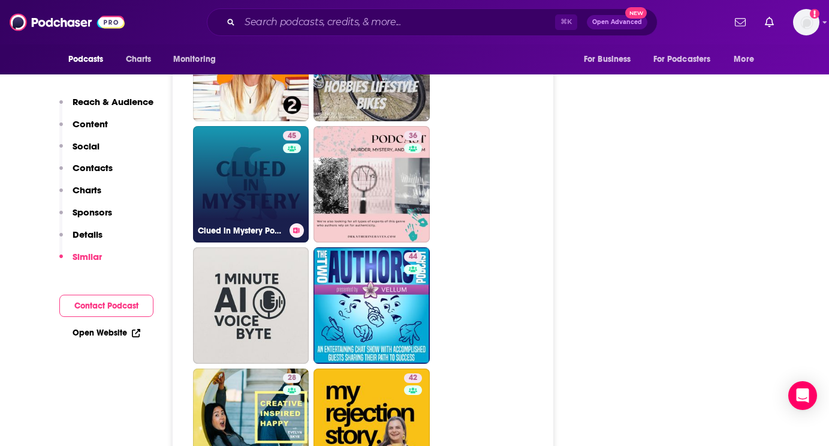
click at [229, 180] on link "45 Clued in Mystery Podcast" at bounding box center [251, 184] width 116 height 116
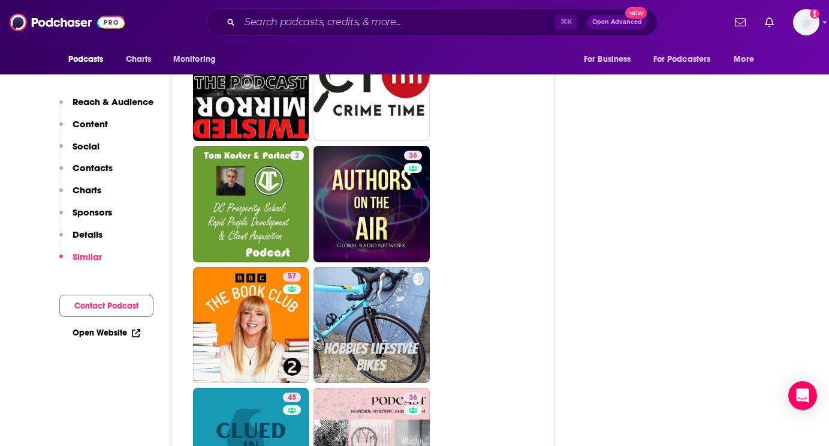
scroll to position [1701, 0]
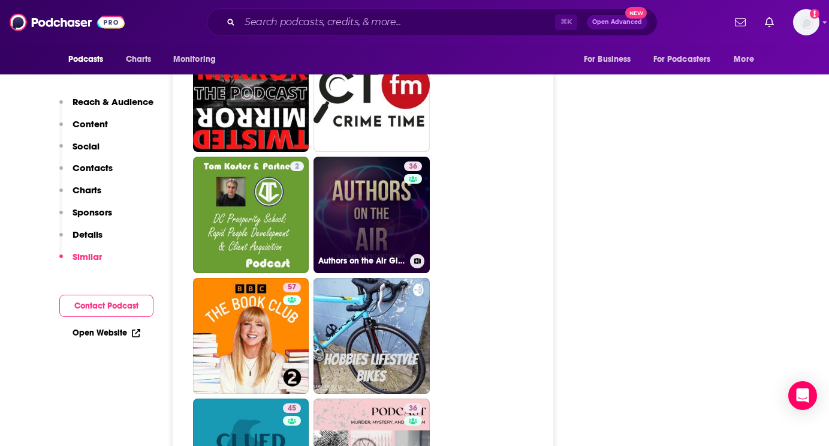
click at [342, 241] on link "36 Authors on the Air Global Radio Network" at bounding box center [372, 215] width 116 height 116
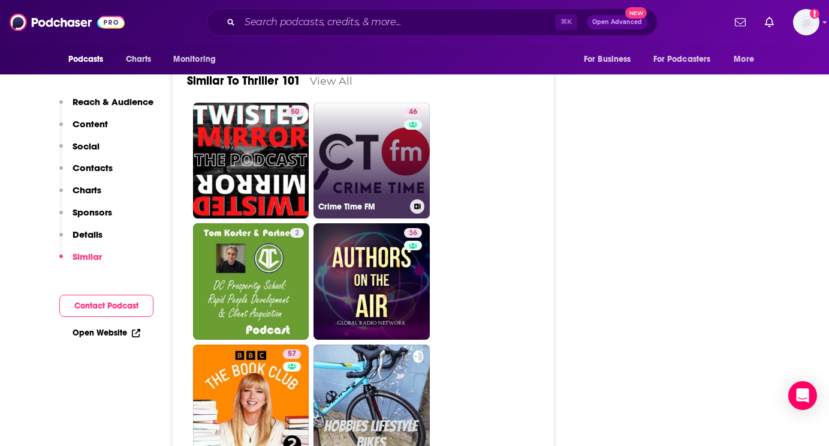
scroll to position [1634, 0]
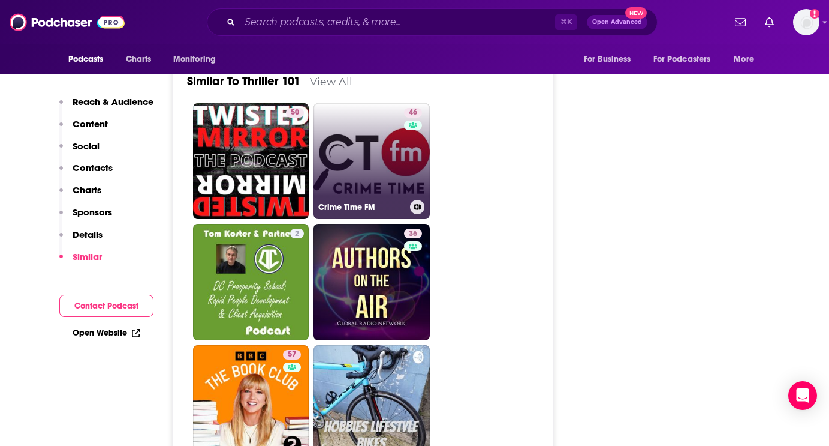
click at [373, 151] on link "46 Crime Time FM" at bounding box center [372, 161] width 116 height 116
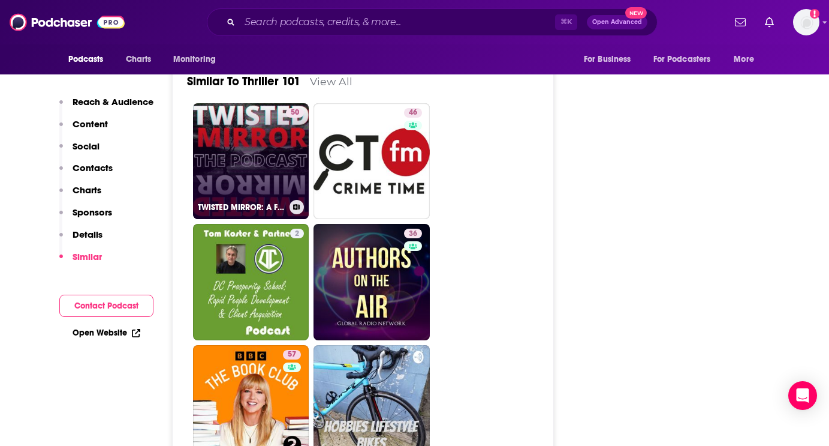
click at [253, 170] on link "50 TWISTED MIRROR: A Fiction and True Horror Anthology" at bounding box center [251, 161] width 116 height 116
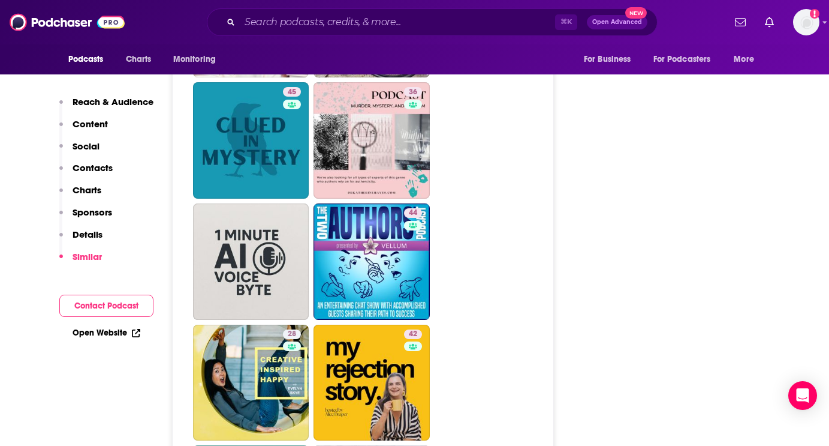
scroll to position [2019, 0]
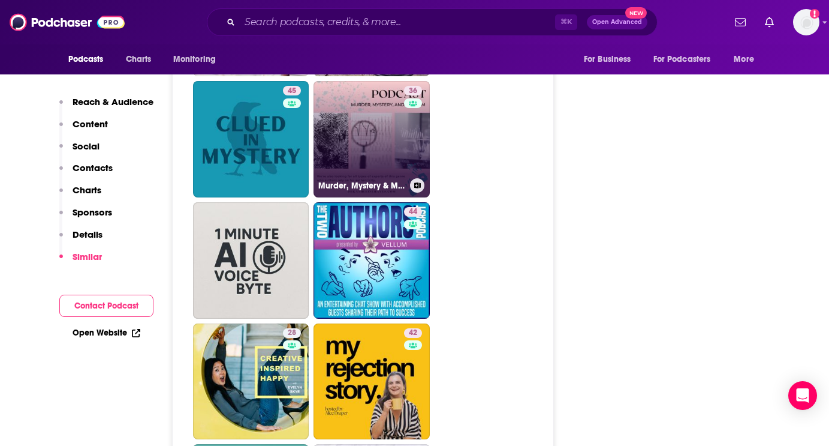
click at [375, 164] on link "36 Murder, Mystery & Mayhem Laced with Morality" at bounding box center [372, 139] width 116 height 116
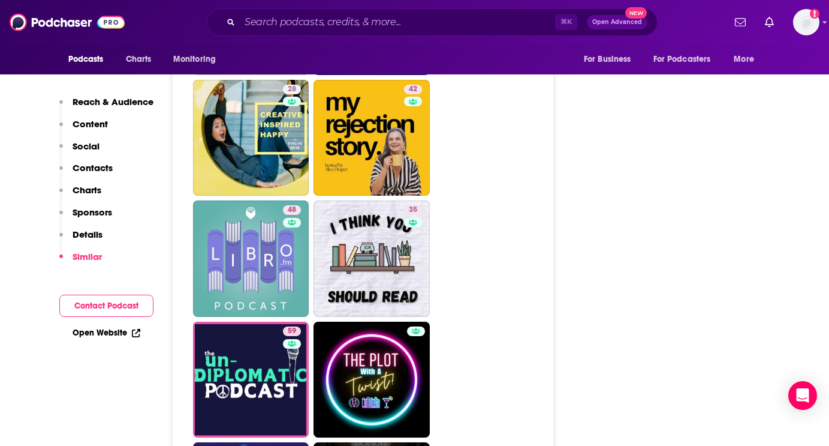
scroll to position [2269, 0]
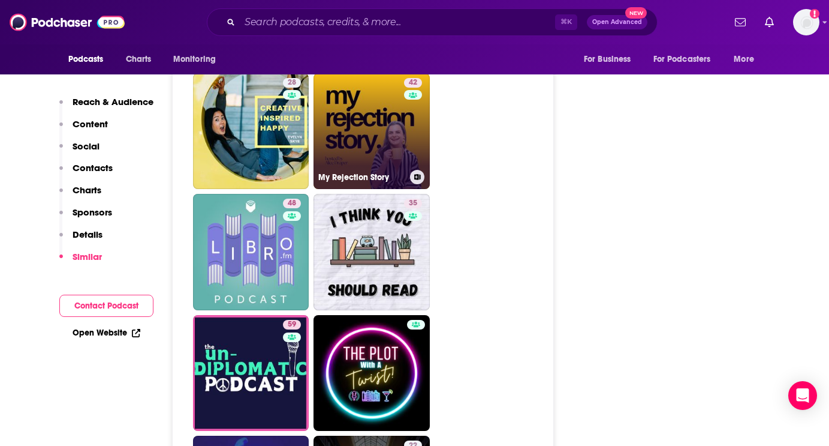
click at [354, 128] on link "42 My Rejection Story" at bounding box center [372, 131] width 116 height 116
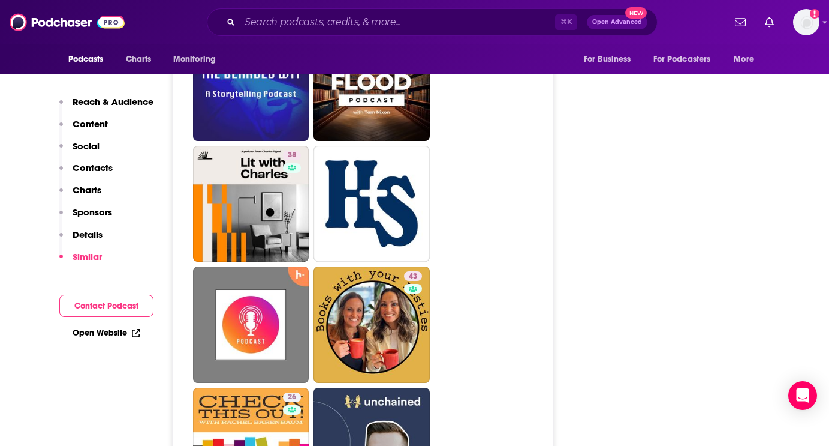
scroll to position [2685, 0]
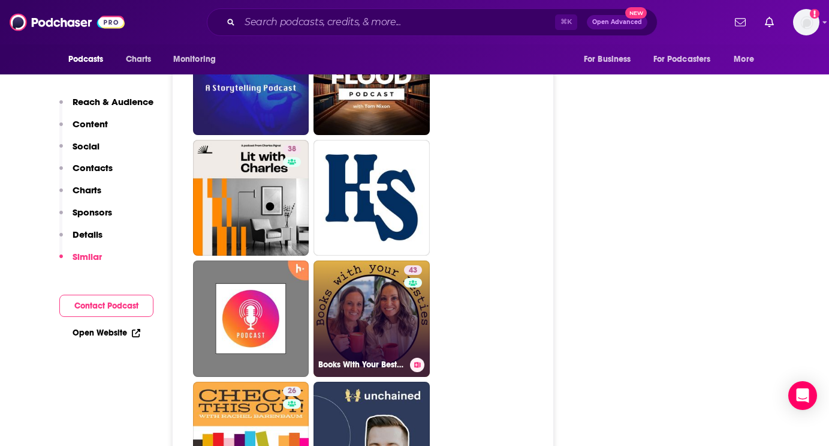
click at [371, 326] on link "43 Books With Your Besties" at bounding box center [372, 318] width 116 height 116
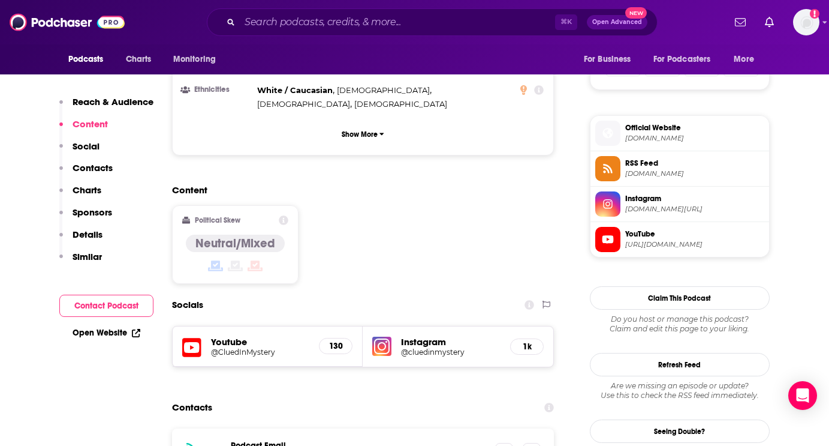
scroll to position [841, 0]
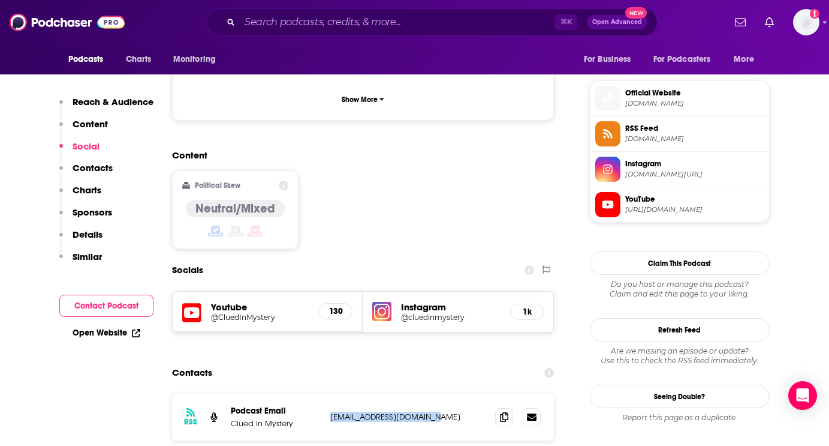
drag, startPoint x: 460, startPoint y: 354, endPoint x: 327, endPoint y: 354, distance: 132.5
click at [327, 393] on div "RSS Podcast Email Clued in Mystery hello@cluedinmystery.com hello@cluedinmyster…" at bounding box center [363, 416] width 383 height 47
copy p "hello@cluedinmystery.com"
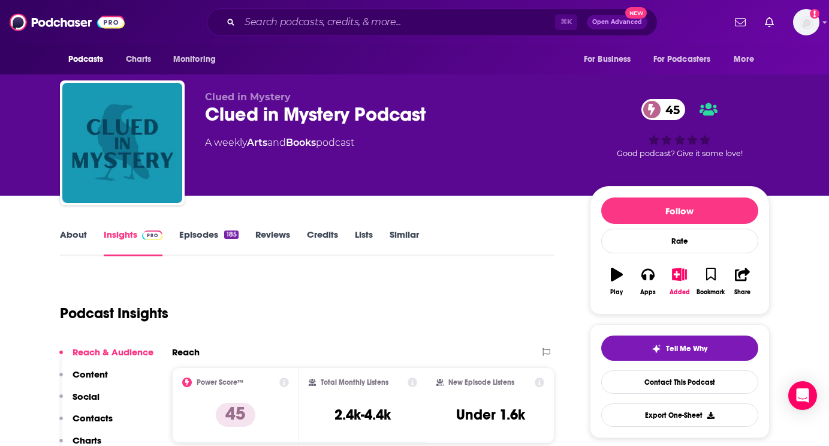
click at [75, 237] on link "About" at bounding box center [73, 242] width 27 height 28
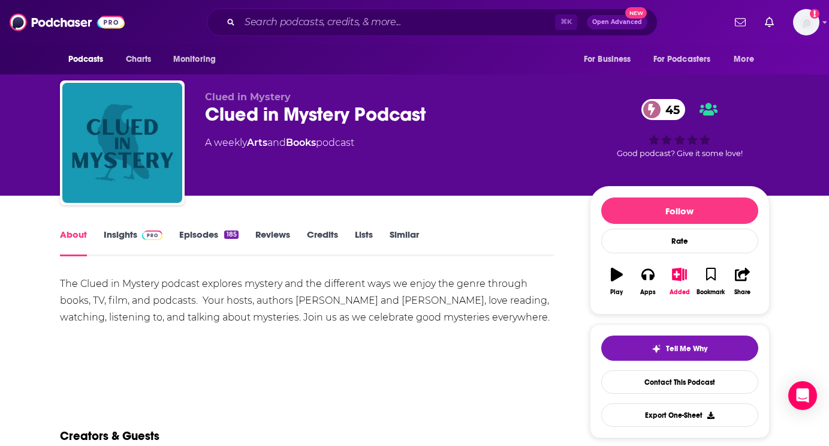
click at [198, 235] on link "Episodes 185" at bounding box center [208, 242] width 59 height 28
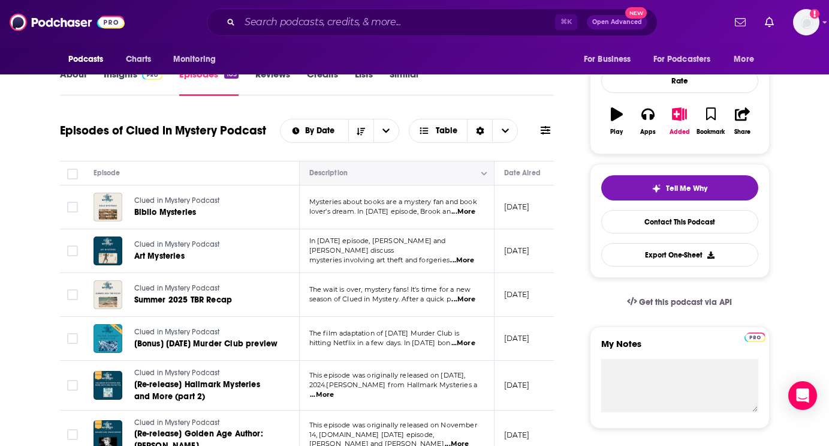
scroll to position [67, 0]
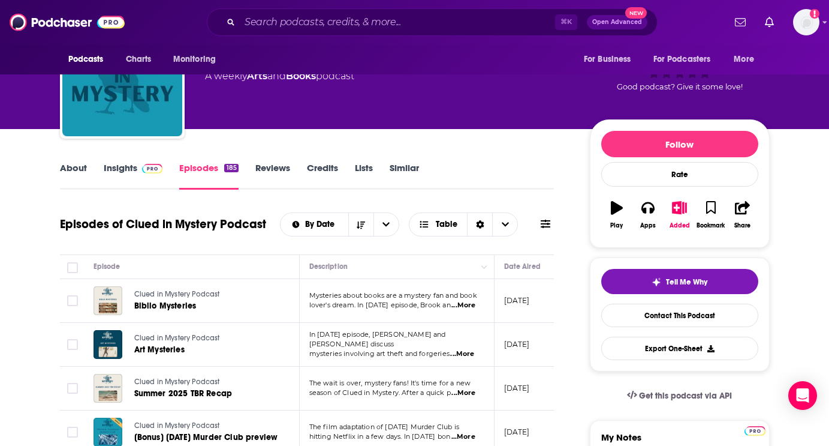
click at [133, 183] on link "Insights" at bounding box center [133, 176] width 59 height 28
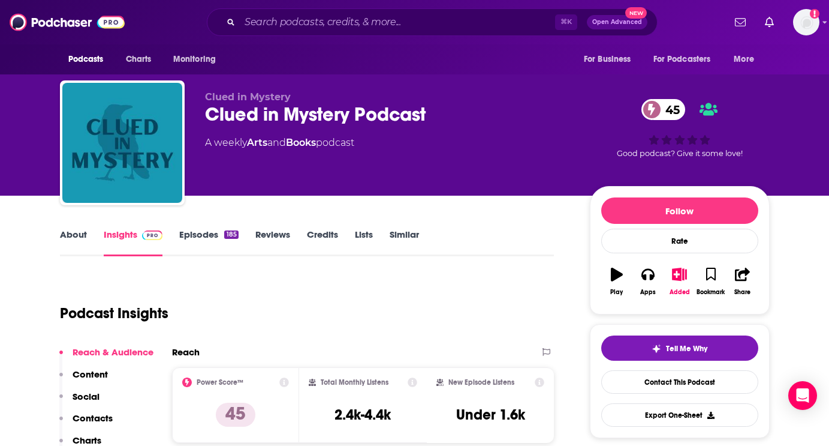
click at [81, 242] on link "About" at bounding box center [73, 242] width 27 height 28
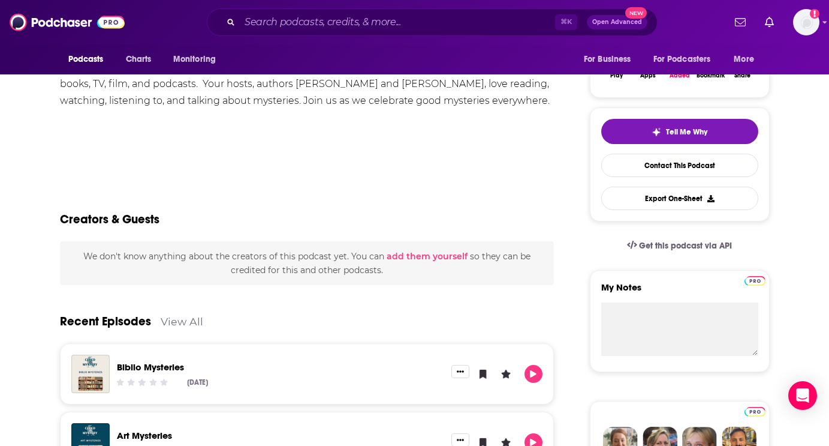
scroll to position [308, 0]
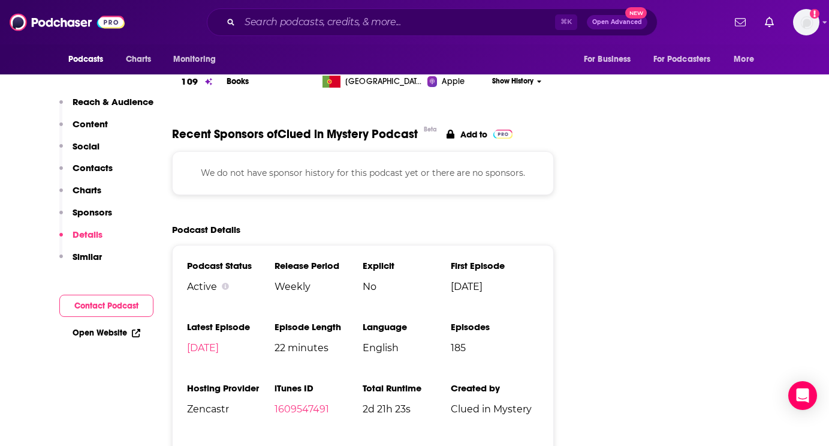
scroll to position [1353, 0]
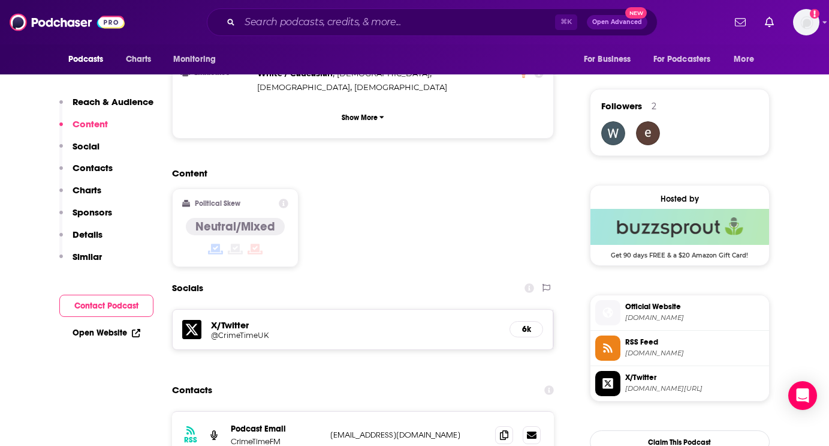
scroll to position [853, 0]
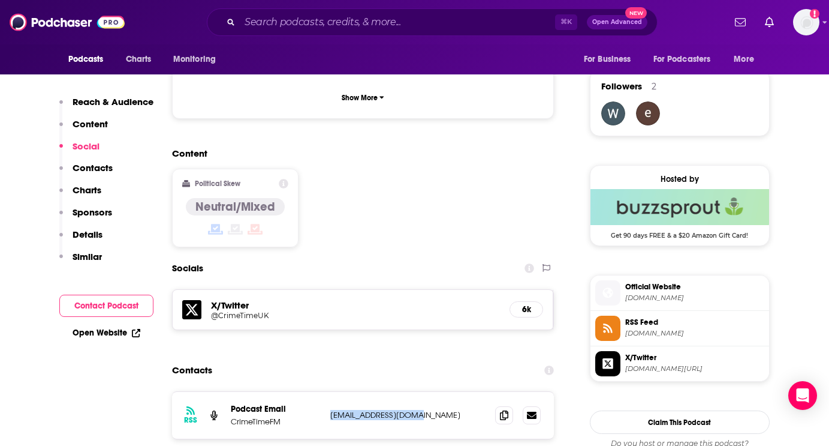
drag, startPoint x: 435, startPoint y: 356, endPoint x: 331, endPoint y: 355, distance: 103.7
click at [331, 410] on p "CTFM@crimetime.co.uk" at bounding box center [408, 415] width 156 height 10
copy p "CTFM@crimetime.co.uk"
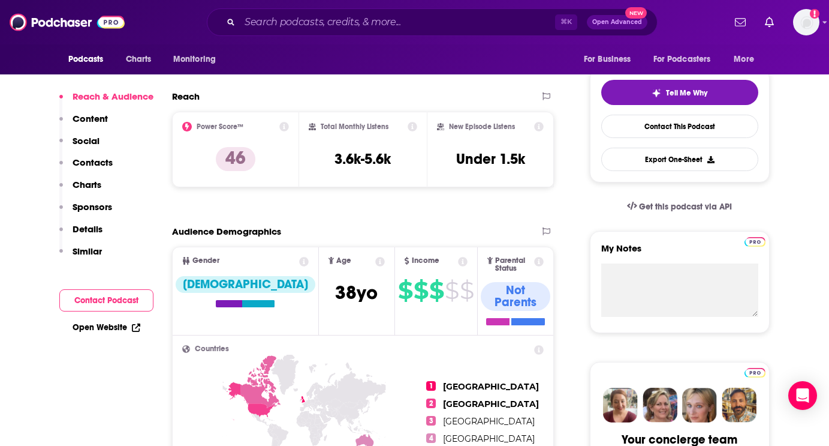
scroll to position [0, 0]
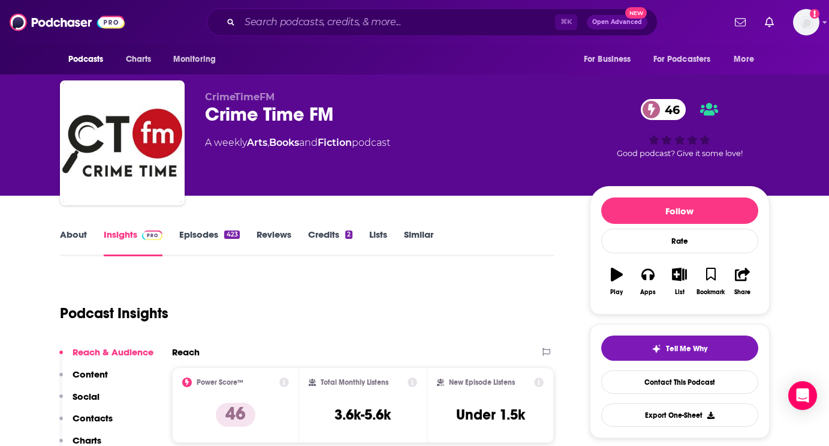
click at [75, 241] on link "About" at bounding box center [73, 242] width 27 height 28
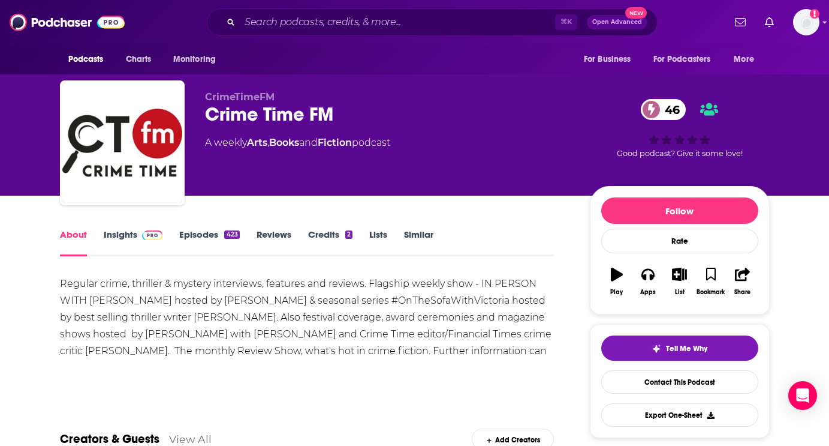
click at [179, 300] on div "Regular crime, thriller & mystery interviews, features and reviews. Flagship we…" at bounding box center [307, 325] width 495 height 101
click at [291, 339] on div "Regular crime, thriller & mystery interviews, features and reviews. Flagship we…" at bounding box center [307, 325] width 495 height 101
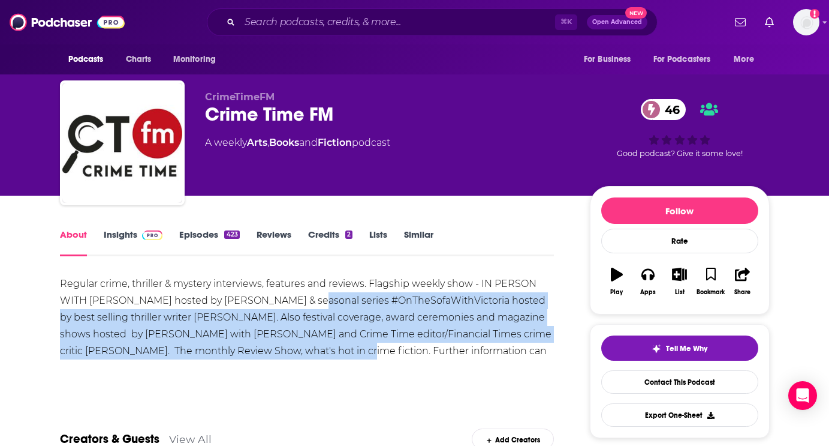
drag, startPoint x: 306, startPoint y: 356, endPoint x: 297, endPoint y: 307, distance: 49.3
click at [297, 307] on div "Regular crime, thriller & mystery interviews, features and reviews. Flagship we…" at bounding box center [307, 325] width 495 height 101
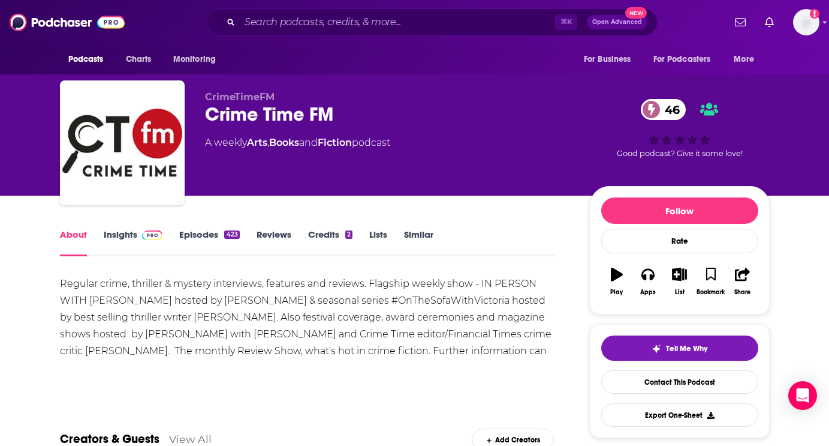
click at [179, 300] on div "Regular crime, thriller & mystery interviews, features and reviews. Flagship we…" at bounding box center [307, 325] width 495 height 101
drag, startPoint x: 179, startPoint y: 300, endPoint x: 202, endPoint y: 299, distance: 22.8
click at [202, 299] on div "Regular crime, thriller & mystery interviews, features and reviews. Flagship we…" at bounding box center [307, 325] width 495 height 101
copy div "Paul Burke"
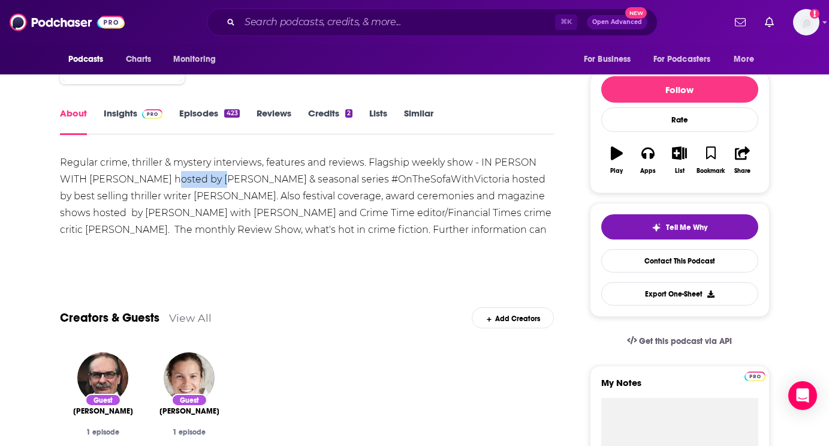
scroll to position [142, 0]
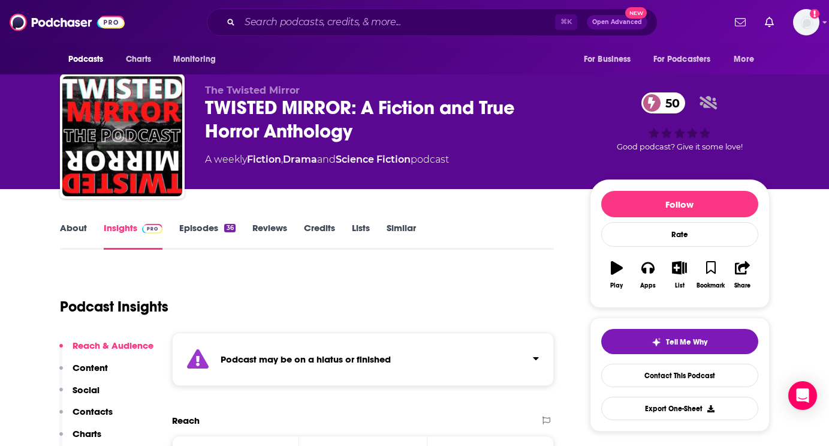
scroll to position [8, 0]
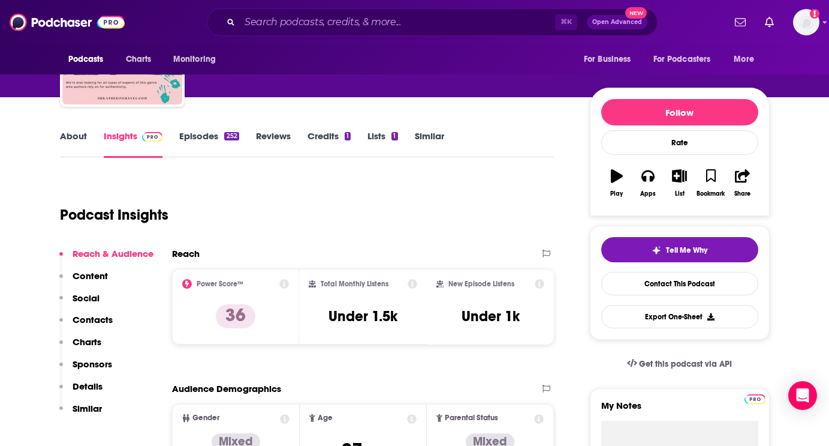
scroll to position [110, 0]
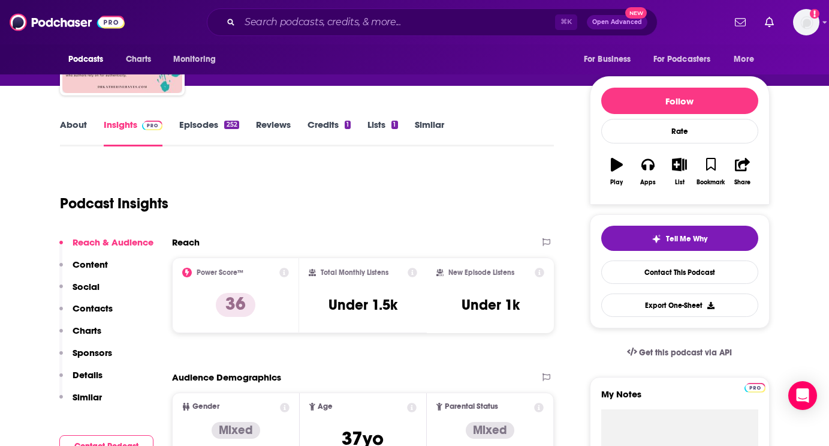
click at [77, 123] on link "About" at bounding box center [73, 133] width 27 height 28
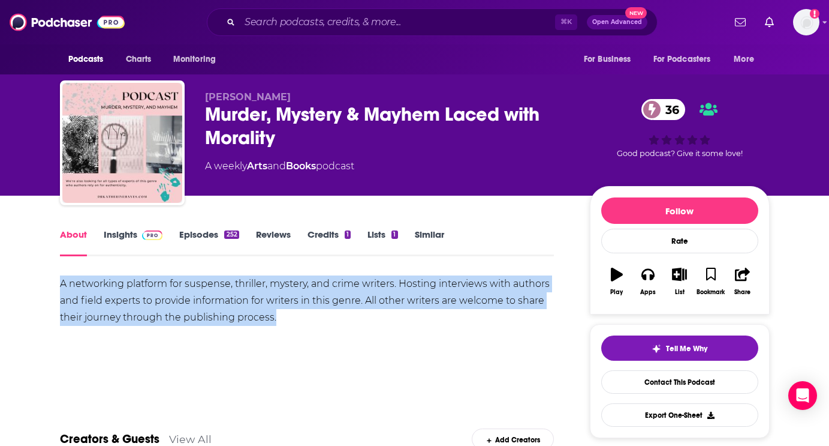
drag, startPoint x: 290, startPoint y: 331, endPoint x: 54, endPoint y: 273, distance: 243.2
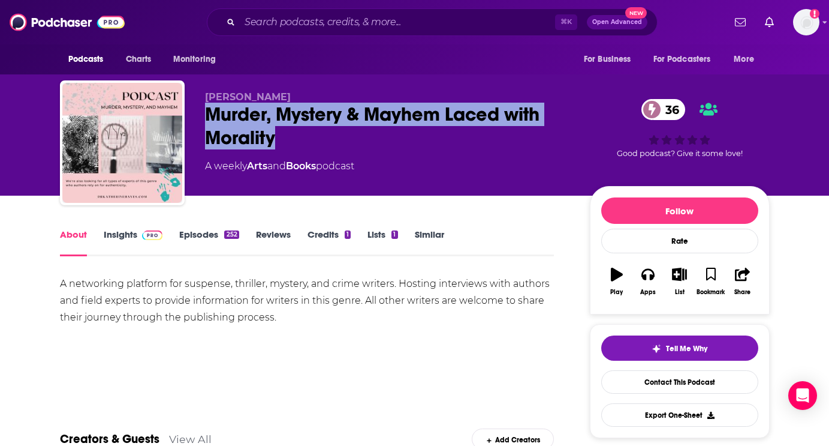
drag, startPoint x: 285, startPoint y: 141, endPoint x: 203, endPoint y: 115, distance: 86.3
click at [203, 115] on div "[PERSON_NAME] Murder, Mystery & Mayhem Laced with Morality 36 A weekly Arts and…" at bounding box center [415, 145] width 710 height 130
copy h1 "Murder, Mystery & Mayhem Laced with Morality"
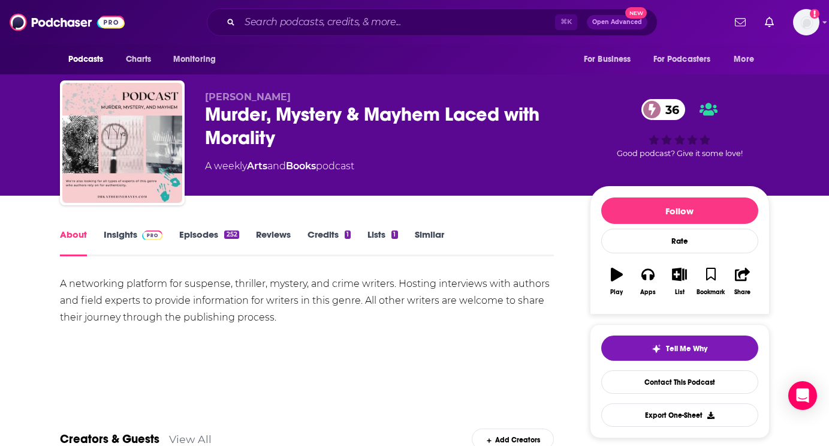
click at [277, 94] on span "[PERSON_NAME]" at bounding box center [248, 96] width 86 height 11
drag, startPoint x: 277, startPoint y: 94, endPoint x: 339, endPoint y: 95, distance: 62.4
click at [291, 95] on span "[PERSON_NAME]" at bounding box center [248, 96] width 86 height 11
copy span "[PERSON_NAME]"
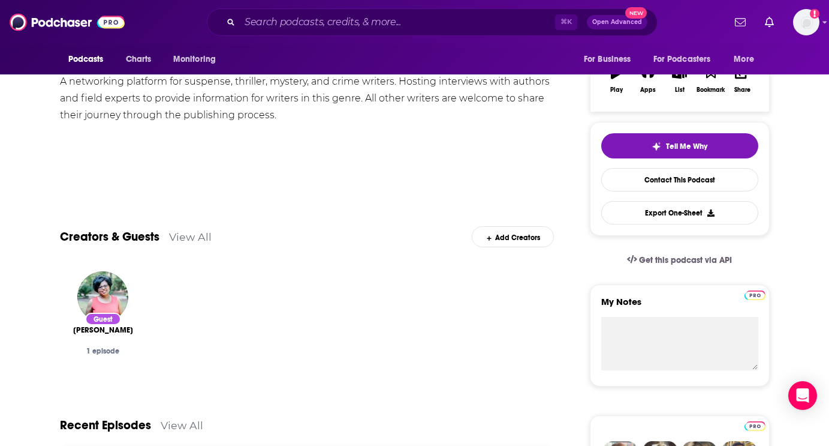
scroll to position [205, 0]
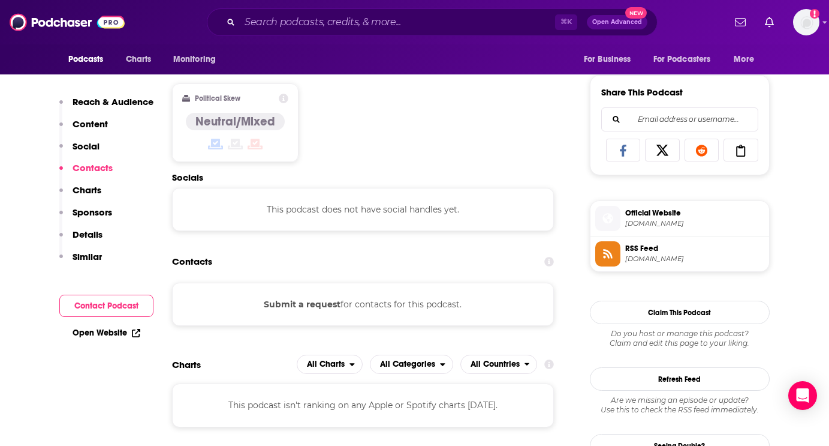
scroll to position [723, 0]
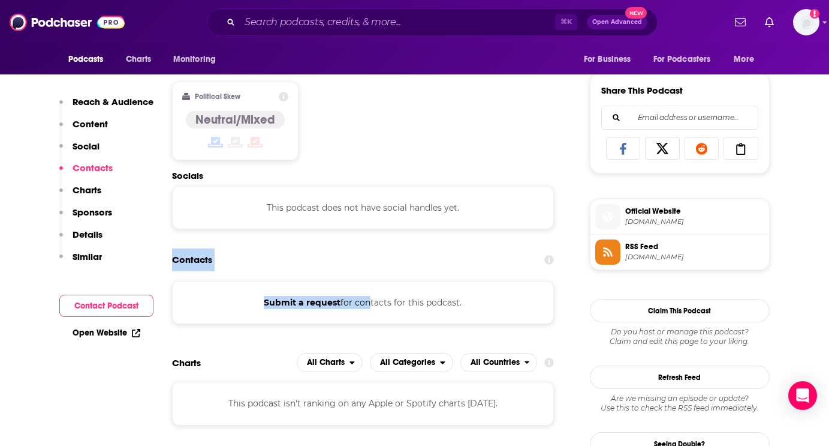
drag, startPoint x: 366, startPoint y: 303, endPoint x: 378, endPoint y: 234, distance: 70.1
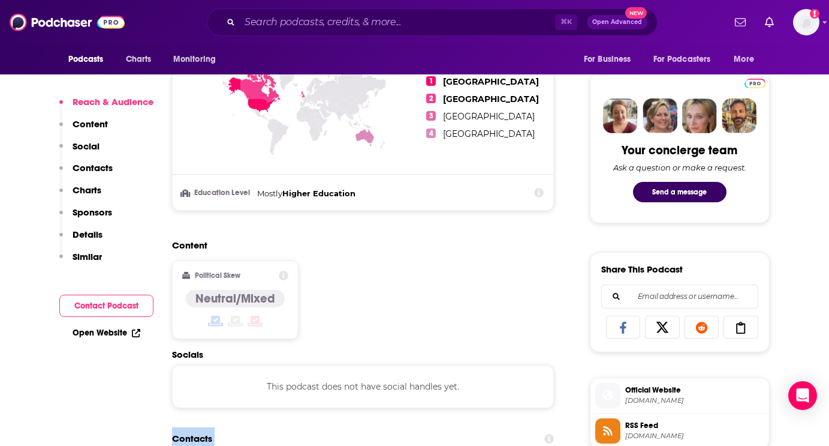
scroll to position [557, 0]
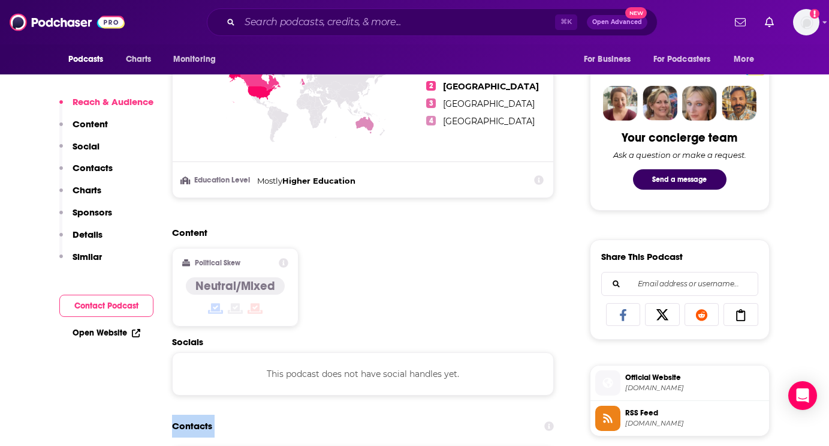
click at [651, 384] on span "Official Website [DOMAIN_NAME]" at bounding box center [693, 382] width 144 height 24
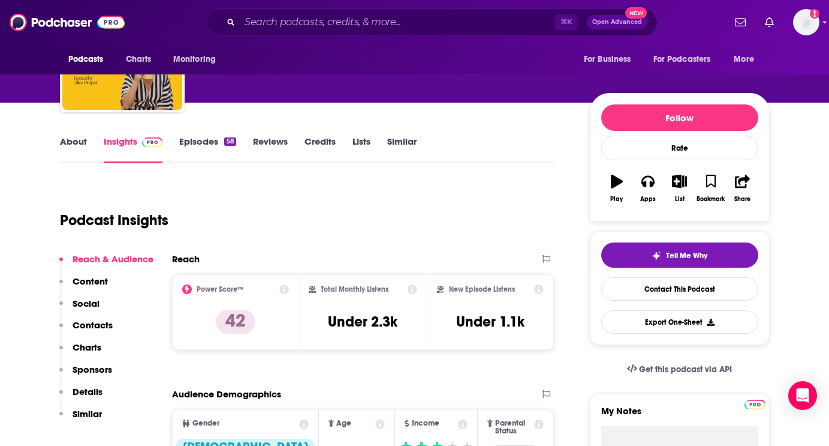
scroll to position [92, 0]
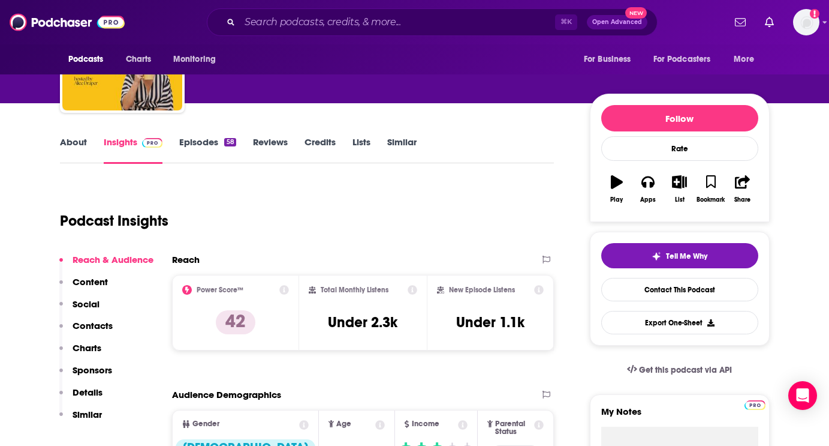
click at [67, 140] on link "About" at bounding box center [73, 150] width 27 height 28
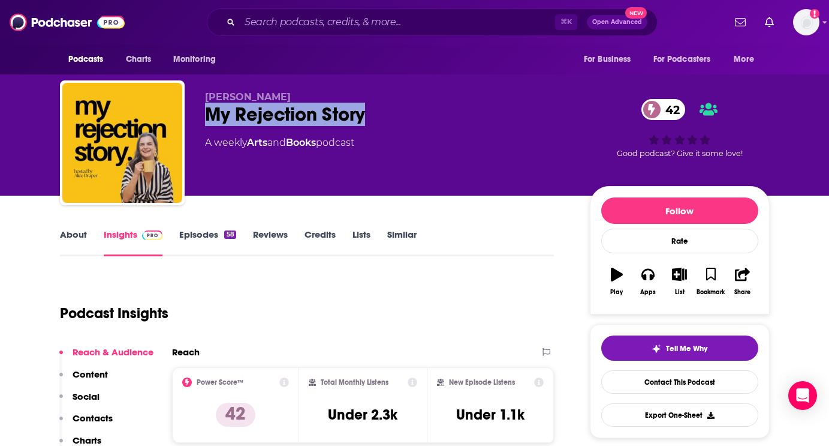
drag, startPoint x: 387, startPoint y: 109, endPoint x: 207, endPoint y: 110, distance: 179.9
click at [207, 110] on div "My Rejection Story 42" at bounding box center [388, 114] width 366 height 23
copy h2 "My Rejection Story"
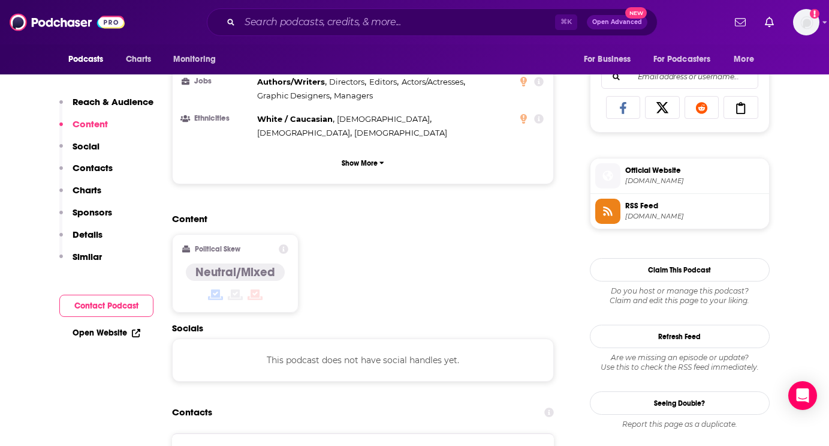
scroll to position [832, 0]
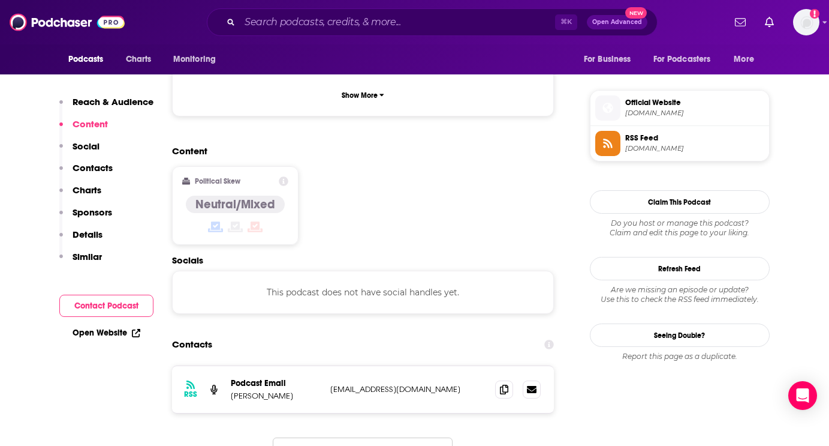
drag, startPoint x: 444, startPoint y: 345, endPoint x: 471, endPoint y: 342, distance: 27.2
click at [471, 384] on p "[EMAIL_ADDRESS][DOMAIN_NAME]" at bounding box center [408, 389] width 156 height 10
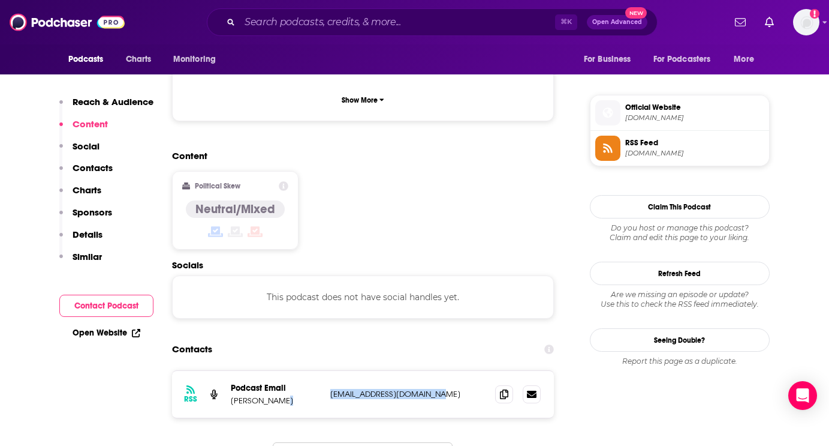
drag, startPoint x: 459, startPoint y: 349, endPoint x: 312, endPoint y: 349, distance: 146.3
click at [0, 0] on div "Podcast Email Alice Draper media@hustlingwriters.com media@hustlingwriters.com" at bounding box center [0, 0] width 0 height 0
copy div "media@hustlingwriters.com"
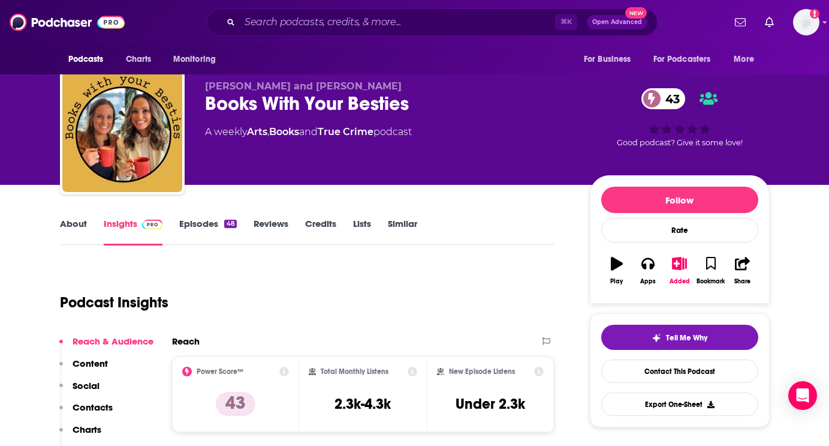
scroll to position [16, 0]
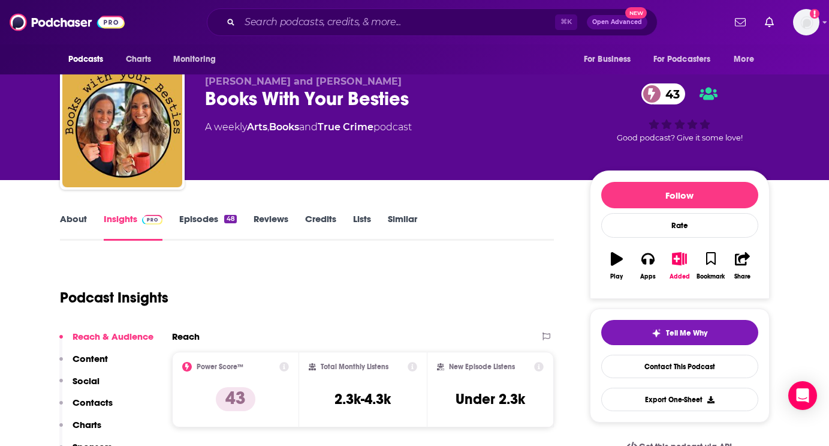
click at [80, 212] on div "About Insights Episodes 48 Reviews Credits Lists Similar" at bounding box center [307, 225] width 495 height 29
click at [76, 216] on link "About" at bounding box center [73, 227] width 27 height 28
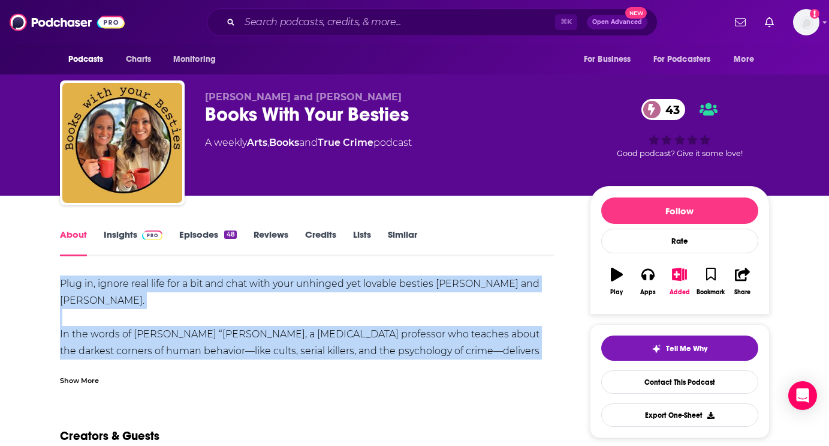
drag, startPoint x: 283, startPoint y: 273, endPoint x: 357, endPoint y: 371, distance: 122.8
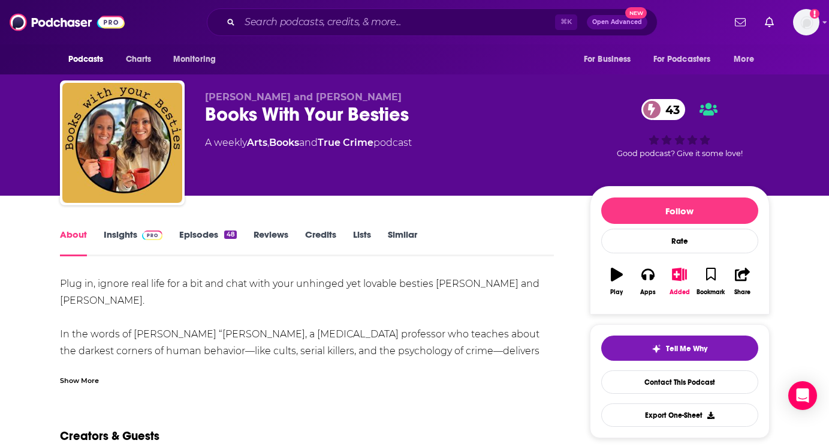
click at [71, 378] on div "Show More" at bounding box center [79, 379] width 39 height 11
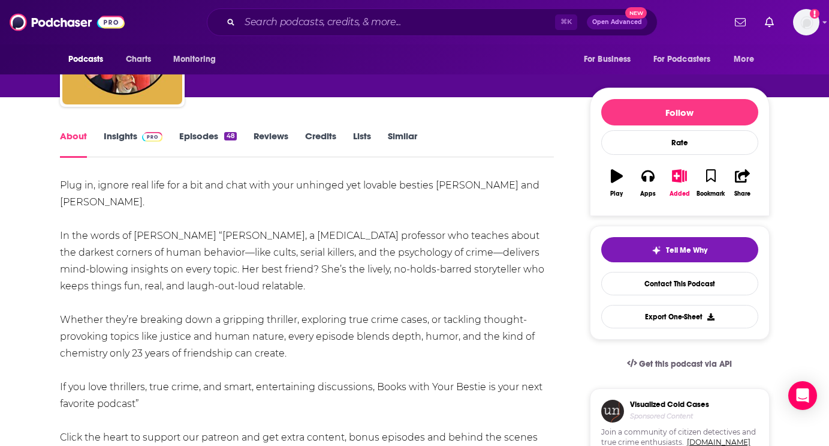
scroll to position [142, 0]
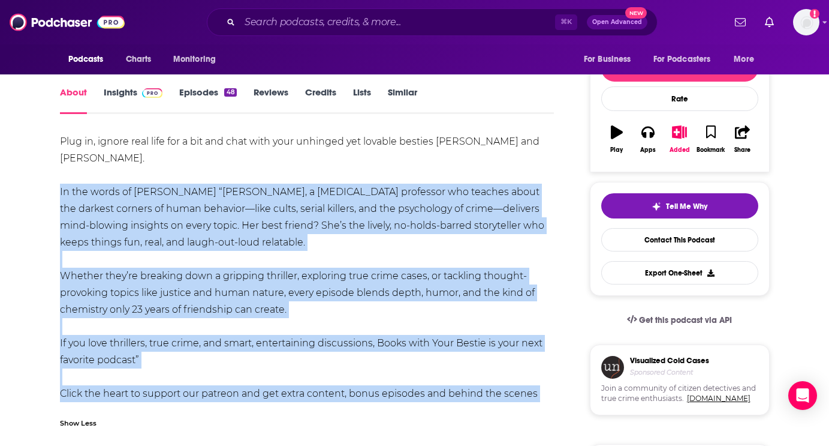
drag, startPoint x: 276, startPoint y: 219, endPoint x: 334, endPoint y: 404, distance: 194.2
click at [334, 404] on div "Plug in, ignore real life for a bit and chat with your unhinged yet lovable bes…" at bounding box center [307, 284] width 495 height 302
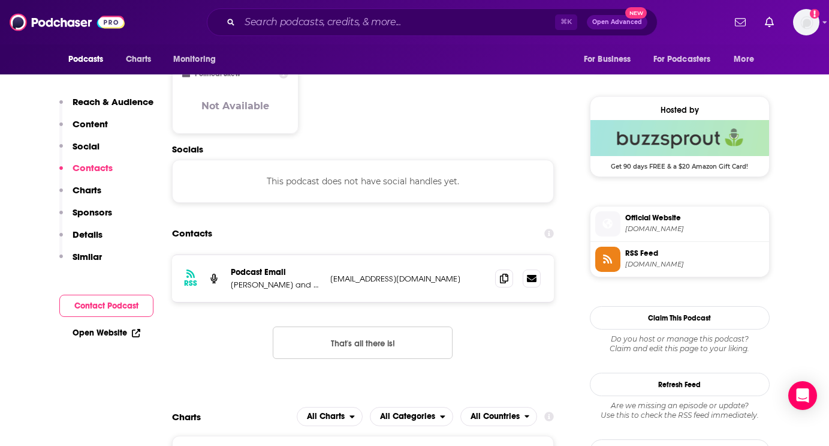
scroll to position [921, 0]
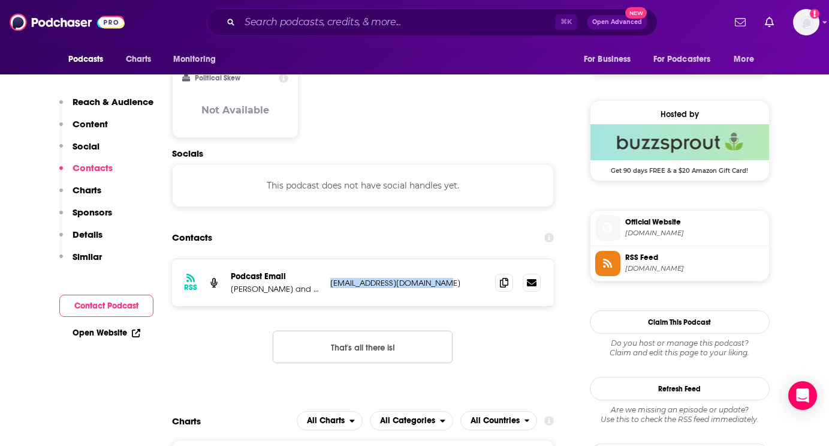
drag, startPoint x: 444, startPoint y: 236, endPoint x: 327, endPoint y: 236, distance: 117.5
click at [327, 259] on div "RSS Podcast Email Emily and Ashley info@thecreepybookclub.com info@thecreepyboo…" at bounding box center [363, 282] width 383 height 47
copy p "info@thecreepybookclub.com"
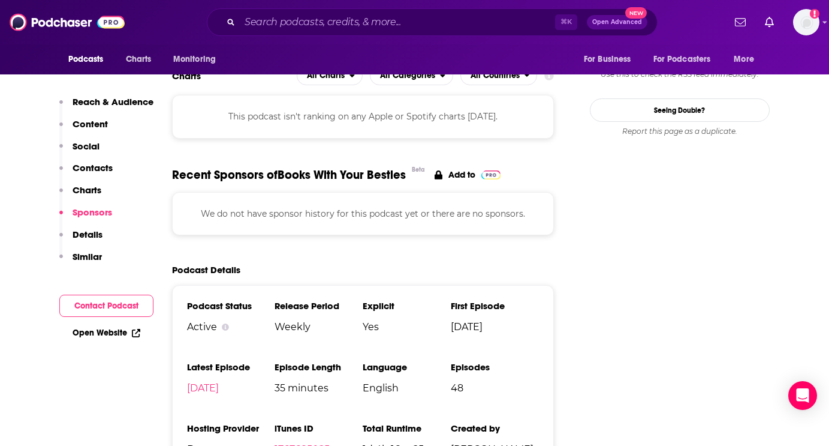
scroll to position [0, 0]
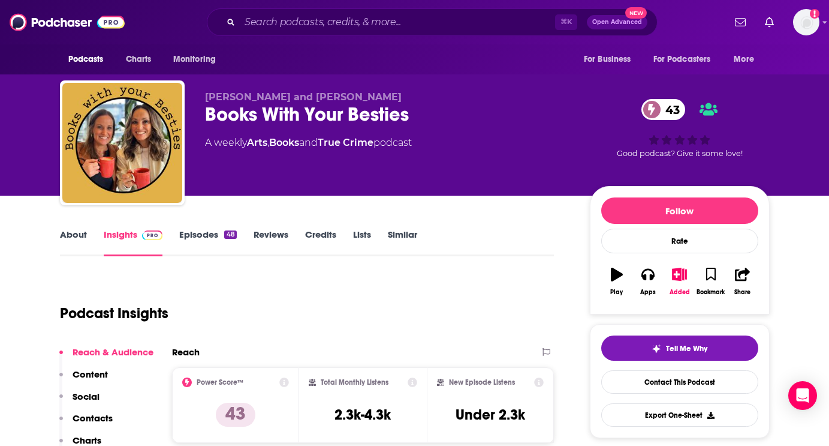
click at [227, 97] on span "Emily and Ashley" at bounding box center [303, 96] width 197 height 11
drag, startPoint x: 227, startPoint y: 97, endPoint x: 300, endPoint y: 97, distance: 73.8
click at [300, 97] on p "Emily and Ashley" at bounding box center [388, 96] width 366 height 11
copy p "Emily and Ashley"
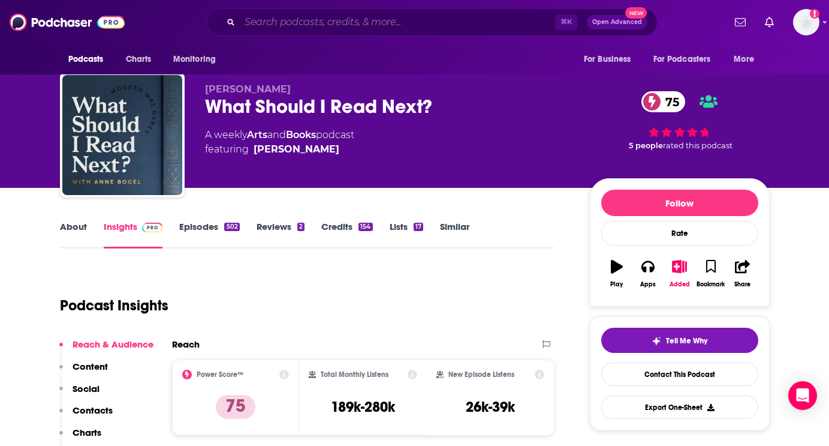
click at [375, 18] on input "Search podcasts, credits, & more..." at bounding box center [397, 22] width 315 height 19
